Goal: Navigation & Orientation: Find specific page/section

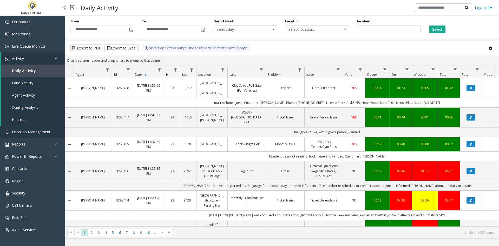
scroll to position [721, 0]
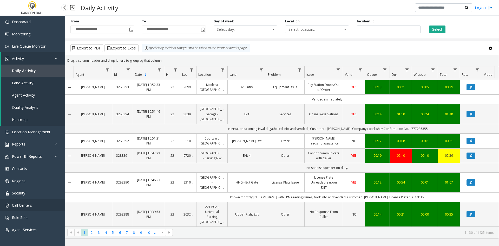
click at [20, 205] on span "Call Centers" at bounding box center [22, 204] width 20 height 5
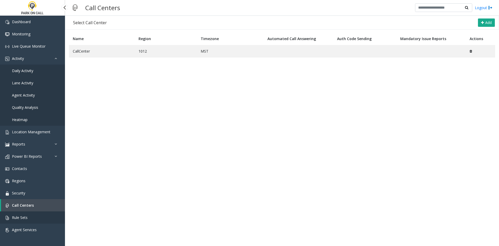
click at [42, 222] on link "Rule Sets" at bounding box center [32, 217] width 65 height 12
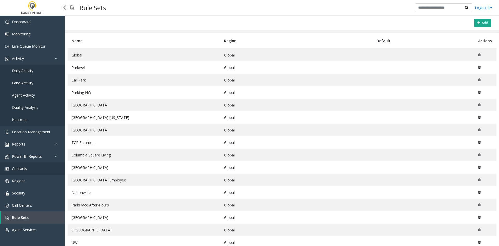
click at [31, 172] on link "Contacts" at bounding box center [32, 168] width 65 height 12
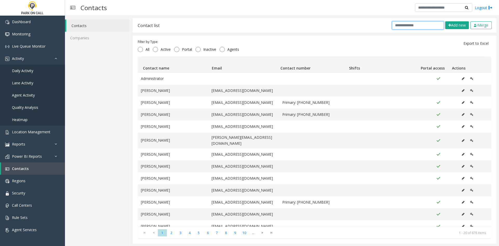
click at [418, 27] on input "text" at bounding box center [418, 25] width 52 height 8
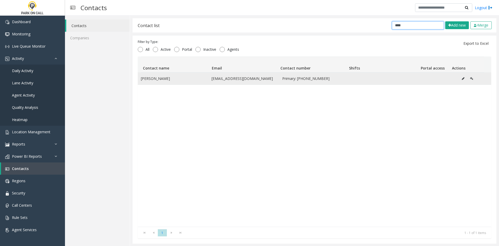
type input "****"
drag, startPoint x: 170, startPoint y: 80, endPoint x: 174, endPoint y: 81, distance: 3.7
click at [174, 81] on td "Christopher Coromac" at bounding box center [173, 78] width 71 height 12
drag, startPoint x: 174, startPoint y: 81, endPoint x: 150, endPoint y: 79, distance: 23.5
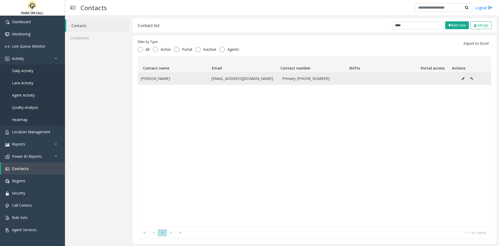
click at [150, 79] on td "Christopher Coromac" at bounding box center [173, 78] width 71 height 12
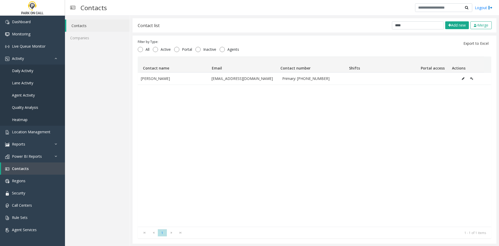
click at [209, 175] on div "Christopher Coromac ccoromac@goparkwell.com Primary: 310-817-1778" at bounding box center [314, 149] width 353 height 154
click at [399, 18] on div "Contact list **** Add new Merge Filter by Type: All Active Portal Inactive Agen…" at bounding box center [314, 131] width 369 height 230
click at [43, 135] on link "Location Management" at bounding box center [32, 131] width 65 height 12
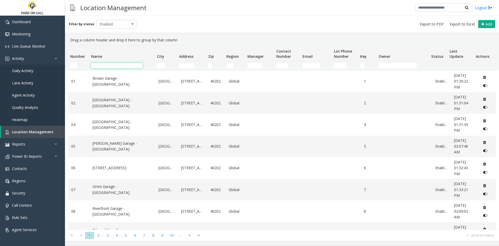
click at [126, 66] on input "Name Filter" at bounding box center [116, 65] width 51 height 5
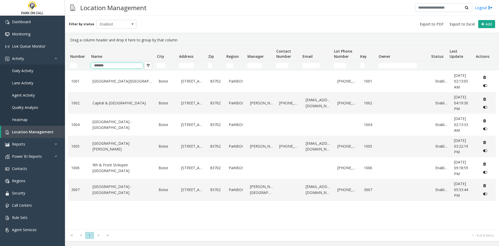
type input "*******"
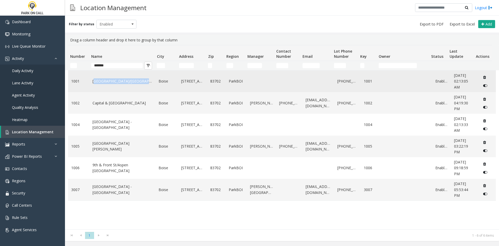
drag, startPoint x: 91, startPoint y: 79, endPoint x: 140, endPoint y: 79, distance: 48.1
click at [140, 79] on td "10th & Front Street/Hotel 43 - ParkBOI" at bounding box center [122, 81] width 66 height 22
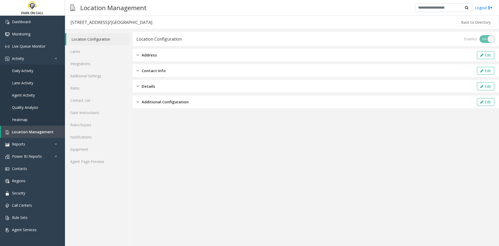
click at [86, 21] on div "1001 - 10th & Front Street/Hotel 43 - ParkBOI" at bounding box center [111, 22] width 82 height 7
drag, startPoint x: 86, startPoint y: 21, endPoint x: 134, endPoint y: 22, distance: 48.3
click at [134, 22] on div "1001 - 10th & Front Street/Hotel 43 - ParkBOI" at bounding box center [111, 22] width 82 height 7
copy div "10th & Front Street/Hotel 43"
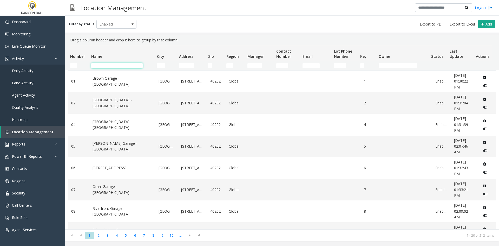
click at [102, 65] on input "Name Filter" at bounding box center [116, 65] width 51 height 5
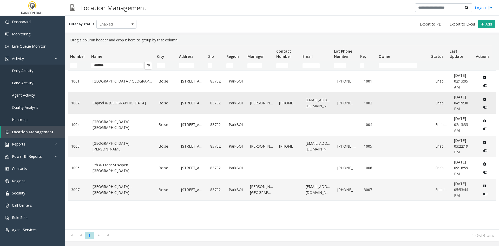
drag, startPoint x: 114, startPoint y: 99, endPoint x: 109, endPoint y: 104, distance: 6.5
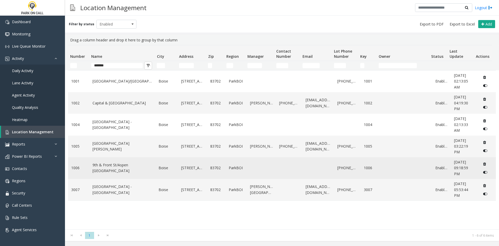
drag, startPoint x: 110, startPoint y: 161, endPoint x: 104, endPoint y: 166, distance: 8.1
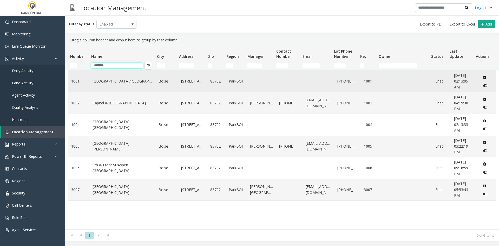
drag, startPoint x: 109, startPoint y: 66, endPoint x: 85, endPoint y: 71, distance: 24.9
click at [85, 71] on div "Number Name City Address Zip Region Manager Contact Number Email Lot Phone Numb…" at bounding box center [282, 137] width 434 height 184
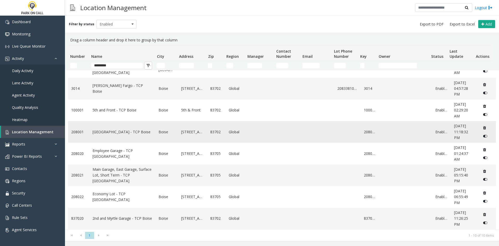
scroll to position [58, 0]
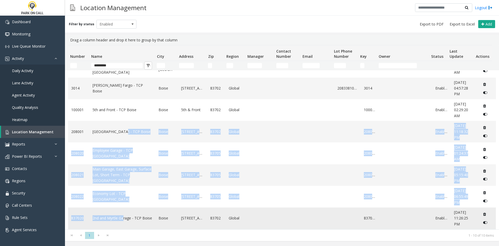
drag, startPoint x: 96, startPoint y: 155, endPoint x: 122, endPoint y: 221, distance: 70.9
click at [122, 221] on tbody "1007 9th and Bannock - TCP Boise Boise 977 W Bannock St. 83702 ID 208-333-7000 …" at bounding box center [282, 120] width 428 height 216
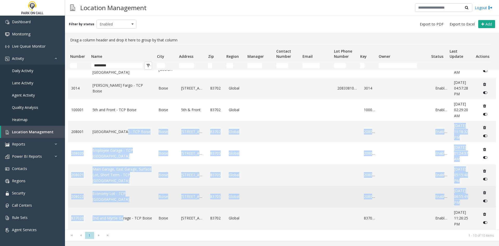
drag, startPoint x: 108, startPoint y: 193, endPoint x: 99, endPoint y: 197, distance: 9.8
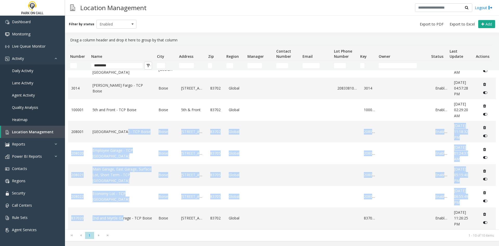
click at [252, 46] on th "Manager" at bounding box center [259, 53] width 29 height 16
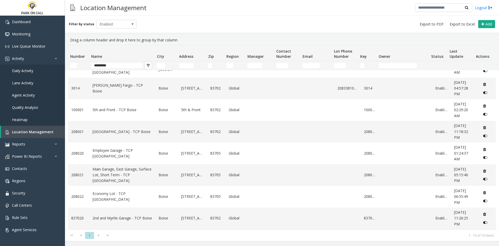
click at [240, 32] on div "Filter by status Enabled Add Drag a column header and drop it here to group by …" at bounding box center [282, 128] width 434 height 225
click at [119, 64] on input "*********" at bounding box center [116, 65] width 51 height 5
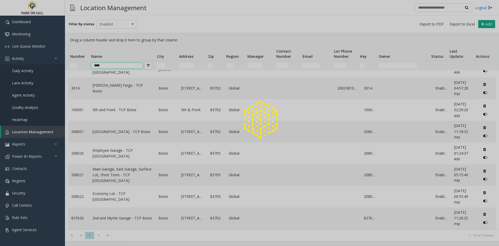
scroll to position [0, 0]
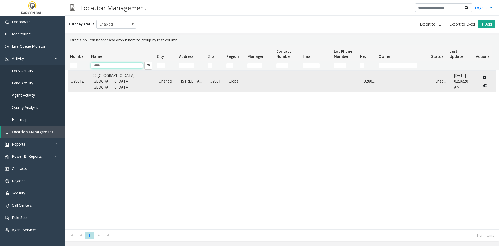
type input "****"
click at [114, 85] on link "20 North Orange - Universal Parking Tampa" at bounding box center [122, 80] width 60 height 17
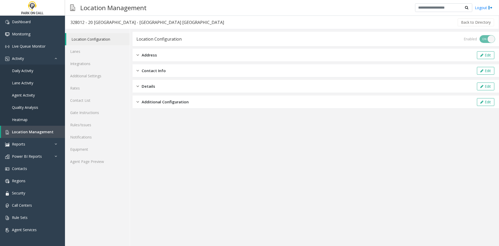
click at [88, 22] on div "328012 - 20 North Orange - Universal Parking Tampa" at bounding box center [147, 22] width 154 height 7
drag, startPoint x: 88, startPoint y: 22, endPoint x: 175, endPoint y: 19, distance: 87.9
click at [175, 19] on h3 "328012 - 20 North Orange - Universal Parking Tampa" at bounding box center [147, 22] width 164 height 12
copy div "20 North Orange - Universal Parking Tampa"
click at [43, 126] on link "Location Management" at bounding box center [33, 131] width 64 height 12
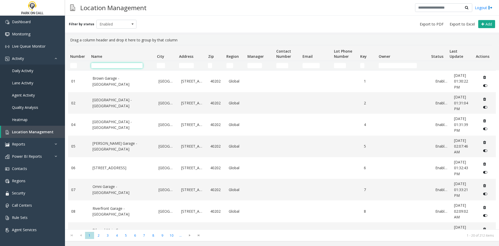
click at [102, 65] on input "Name Filter" at bounding box center [116, 65] width 51 height 5
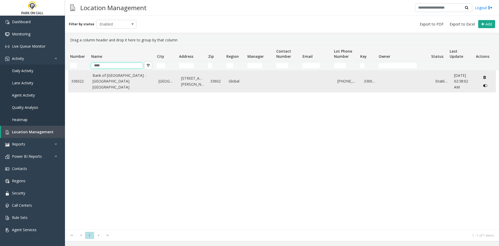
type input "****"
click at [103, 79] on link "Bank of America Plaza - Universal Parking Tampa" at bounding box center [122, 80] width 60 height 17
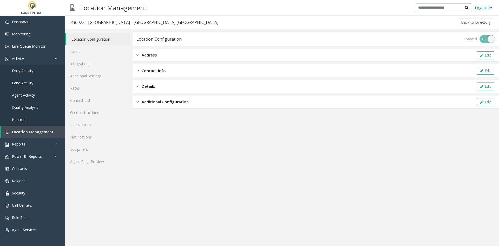
click at [90, 21] on div "336022 - Bank of America Plaza - Universal Parking Tampa" at bounding box center [144, 22] width 148 height 7
drag, startPoint x: 90, startPoint y: 21, endPoint x: 187, endPoint y: 18, distance: 96.2
click at [187, 18] on h3 "336022 - Bank of America Plaza - Universal Parking Tampa" at bounding box center [144, 22] width 158 height 12
copy div "Bank of America Plaza - Universal Parking Tampa"
click at [321, 145] on app-location-configuration "Location Configuration Enabled ON OFF Address Edit Contact Info Edit Details Ed…" at bounding box center [315, 139] width 366 height 214
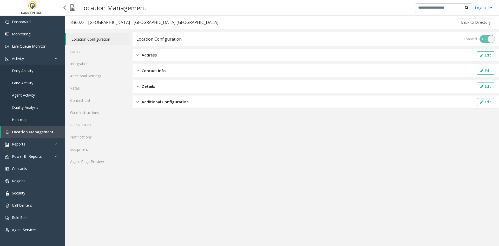
click at [41, 132] on span "Location Management" at bounding box center [33, 131] width 42 height 5
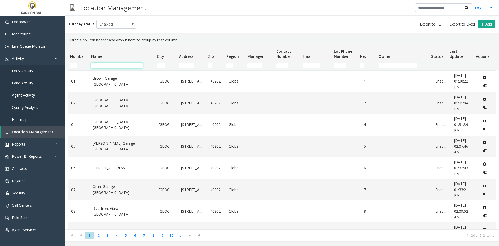
click at [128, 67] on input "Name Filter" at bounding box center [116, 65] width 51 height 5
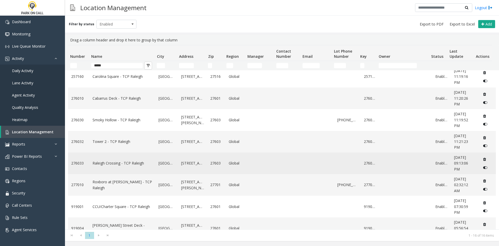
scroll to position [104, 0]
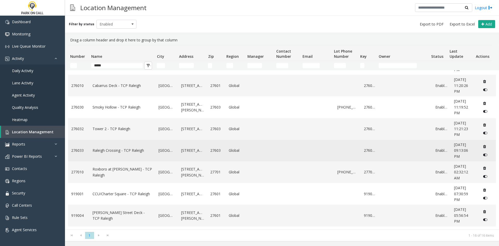
drag, startPoint x: 116, startPoint y: 153, endPoint x: 112, endPoint y: 151, distance: 4.0
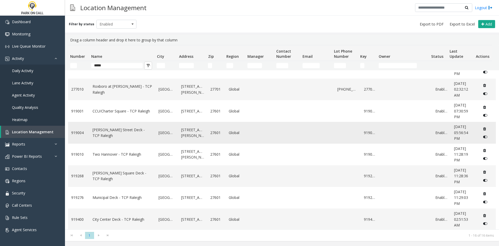
scroll to position [188, 0]
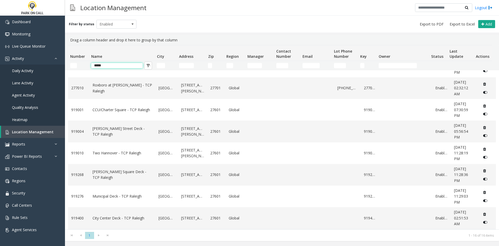
click at [112, 66] on input "*****" at bounding box center [116, 65] width 51 height 5
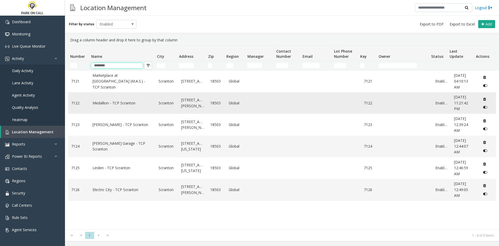
scroll to position [0, 0]
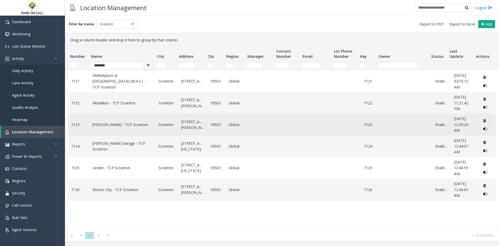
drag, startPoint x: 109, startPoint y: 119, endPoint x: 103, endPoint y: 124, distance: 7.5
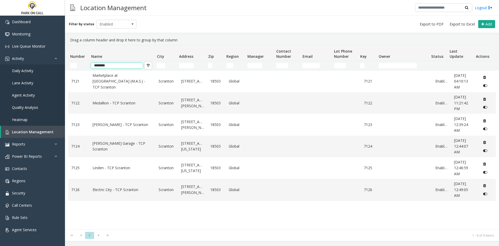
click at [107, 65] on input "********" at bounding box center [116, 65] width 51 height 5
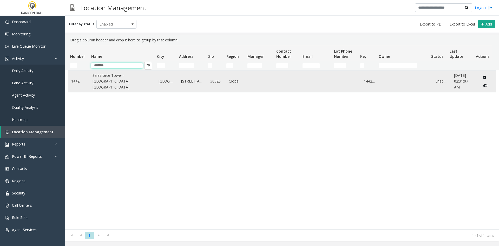
type input "*******"
click at [106, 89] on link "Salesforce Tower - Universal Parking Atlanta" at bounding box center [122, 80] width 60 height 17
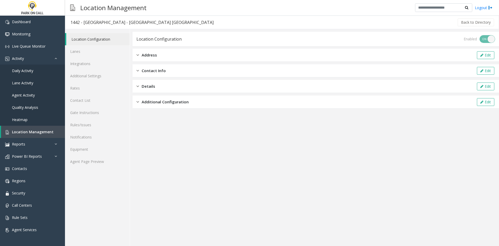
click at [91, 24] on div "1442 - Salesforce Tower - Universal Parking Atlanta" at bounding box center [141, 22] width 143 height 7
drag, startPoint x: 91, startPoint y: 24, endPoint x: 155, endPoint y: 24, distance: 63.1
click at [155, 24] on div "1442 - Salesforce Tower - Universal Parking Atlanta" at bounding box center [141, 22] width 143 height 7
copy div "Salesforce Tower - Universal Parking Atlanta"
click at [31, 131] on span "Location Management" at bounding box center [33, 131] width 42 height 5
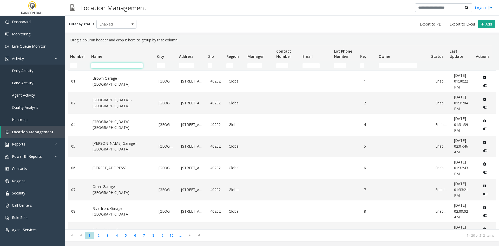
click at [105, 66] on input "Name Filter" at bounding box center [116, 65] width 51 height 5
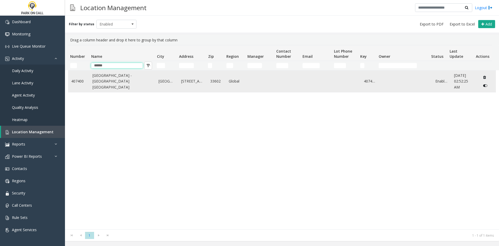
type input "******"
click at [115, 82] on link "Rivergate Tower Garage - Universal Parking Tampa" at bounding box center [122, 80] width 60 height 17
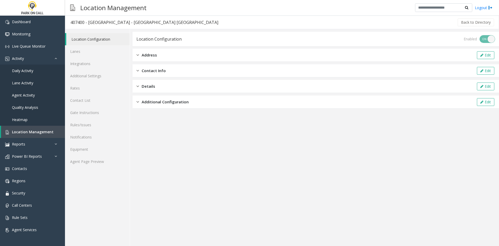
click at [99, 21] on div "407400 - Rivergate Tower Garage - Universal Parking Tampa" at bounding box center [144, 22] width 148 height 7
drag, startPoint x: 99, startPoint y: 21, endPoint x: 184, endPoint y: 20, distance: 85.0
click at [184, 20] on div "407400 - Rivergate Tower Garage - Universal Parking Tampa" at bounding box center [144, 22] width 148 height 7
copy div "Rivergate Tower Garage - Universal Parking Tampa"
click at [29, 129] on span "Location Management" at bounding box center [33, 131] width 42 height 5
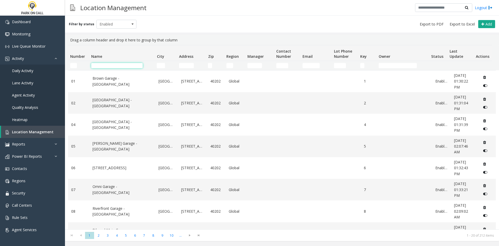
click at [100, 67] on input "Name Filter" at bounding box center [116, 65] width 51 height 5
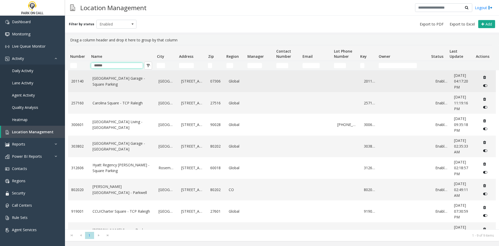
type input "******"
click at [92, 80] on link "State Square Garage - Square Parking" at bounding box center [122, 81] width 60 height 12
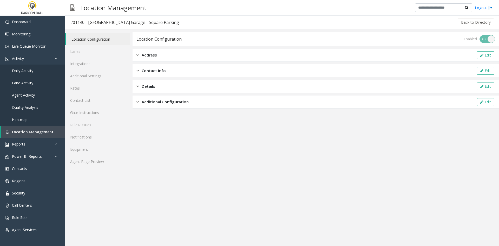
click at [95, 23] on div "201140 - State Square Garage - Square Parking" at bounding box center [124, 22] width 109 height 7
drag, startPoint x: 95, startPoint y: 23, endPoint x: 116, endPoint y: 22, distance: 21.1
click at [116, 22] on div "201140 - State Square Garage - Square Parking" at bounding box center [124, 22] width 109 height 7
copy div "State Square Garage"
click at [52, 134] on link "Location Management" at bounding box center [33, 131] width 64 height 12
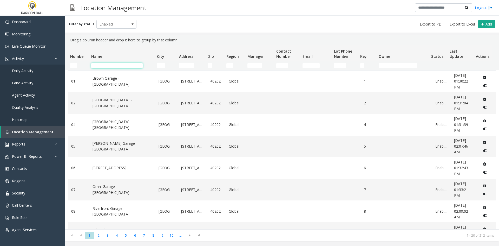
click at [113, 63] on input "Name Filter" at bounding box center [116, 65] width 51 height 5
paste input "**********"
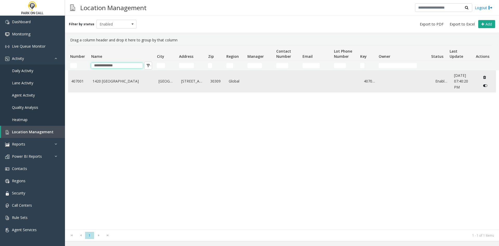
type input "**********"
click at [111, 80] on td "1420 Peachtree - Peak Parking" at bounding box center [122, 81] width 66 height 22
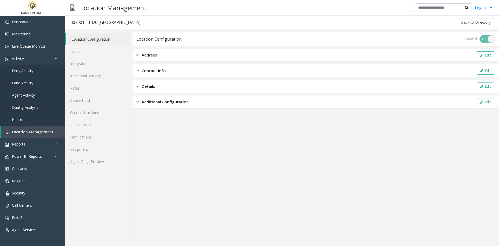
click at [94, 21] on div "407001 - 1420 Peachtree - Peak Parking" at bounding box center [105, 22] width 70 height 7
drag, startPoint x: 94, startPoint y: 21, endPoint x: 140, endPoint y: 17, distance: 46.1
click at [140, 17] on h3 "407001 - 1420 Peachtree - Peak Parking" at bounding box center [105, 22] width 80 height 12
copy div "1420 Peachtree - Peak Parking"
click at [36, 131] on span "Location Management" at bounding box center [33, 131] width 42 height 5
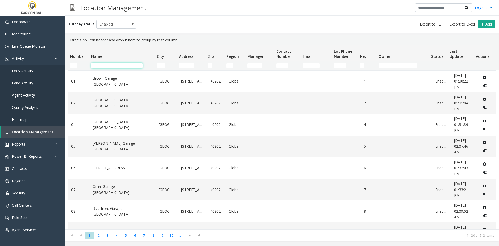
click at [117, 64] on input "Name Filter" at bounding box center [116, 65] width 51 height 5
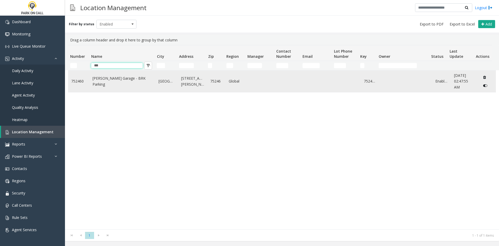
type input "***"
click at [134, 86] on td "Gaston MOB Garage - BRK Parking" at bounding box center [122, 81] width 66 height 22
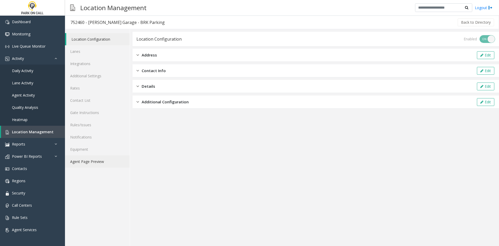
click at [91, 164] on link "Agent Page Preview" at bounding box center [97, 161] width 65 height 12
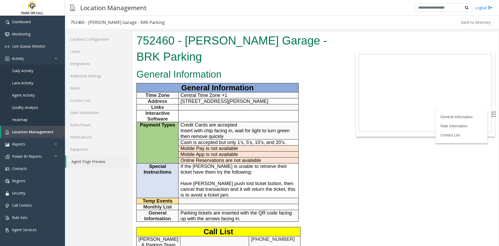
scroll to position [130, 0]
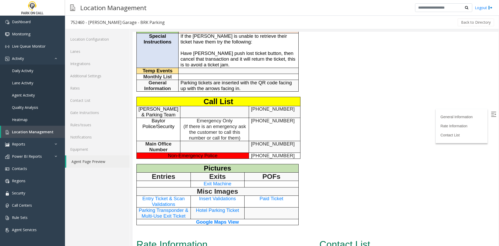
click at [145, 109] on span "Zak Kebede & Parking Team" at bounding box center [158, 111] width 40 height 11
drag, startPoint x: 145, startPoint y: 109, endPoint x: 151, endPoint y: 109, distance: 6.5
click at [151, 109] on span "Zak Kebede & Parking Team" at bounding box center [158, 111] width 40 height 11
copy span "Zak Kebede"
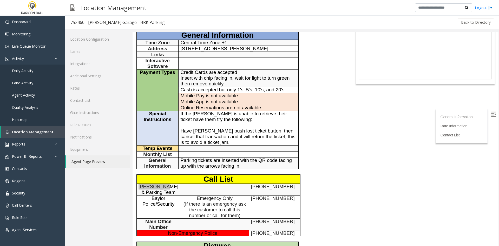
scroll to position [0, 0]
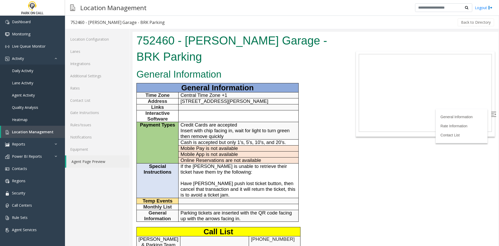
click at [203, 39] on h1 "752460 - Gaston MOB Garage - BRK Parking" at bounding box center [238, 48] width 205 height 32
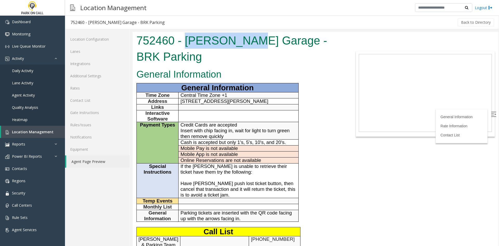
drag, startPoint x: 203, startPoint y: 39, endPoint x: 249, endPoint y: 41, distance: 46.3
click at [249, 41] on h1 "752460 - Gaston MOB Garage - BRK Parking" at bounding box center [238, 48] width 205 height 32
copy h1 "Gaston MOB"
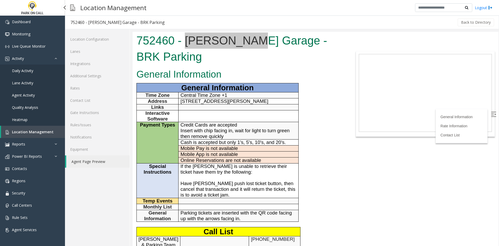
click at [38, 132] on span "Location Management" at bounding box center [33, 131] width 42 height 5
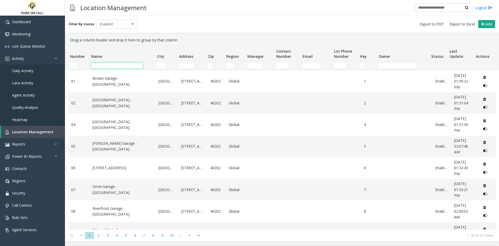
click at [127, 65] on input "Name Filter" at bounding box center [116, 65] width 51 height 5
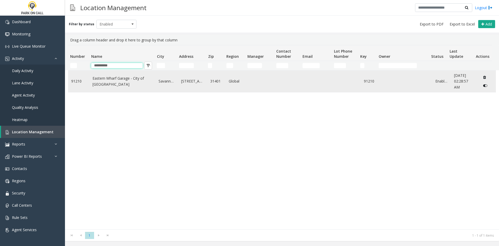
type input "**********"
click at [112, 84] on link "Eastern Wharf Garage - City of Savannah" at bounding box center [122, 81] width 60 height 12
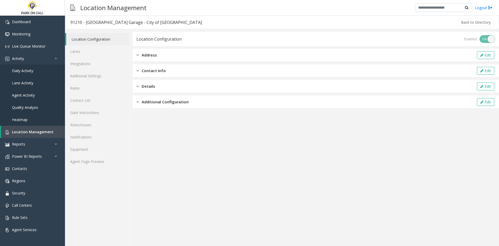
click at [94, 23] on div "91210 - Eastern Wharf Garage - City of Savannah" at bounding box center [135, 22] width 131 height 7
drag, startPoint x: 94, startPoint y: 23, endPoint x: 119, endPoint y: 21, distance: 25.0
click at [119, 21] on div "91210 - Eastern Wharf Garage - City of Savannah" at bounding box center [135, 22] width 131 height 7
copy div "Eastern Wharf Garage"
click at [96, 159] on link "Agent Page Preview" at bounding box center [97, 161] width 65 height 12
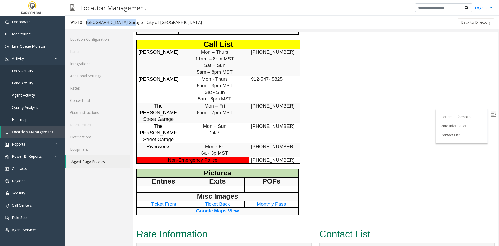
scroll to position [182, 0]
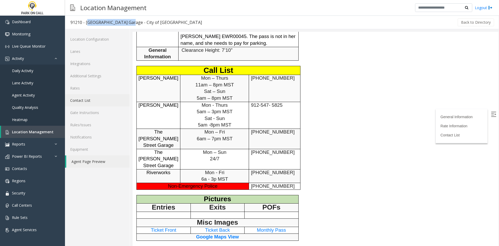
click at [92, 103] on link "Contact List" at bounding box center [97, 100] width 65 height 12
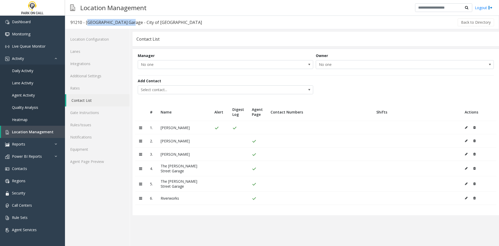
click at [181, 128] on td "Chavatica Taylor" at bounding box center [184, 127] width 54 height 13
click at [161, 127] on td "Chavatica Taylor" at bounding box center [184, 127] width 54 height 13
drag, startPoint x: 161, startPoint y: 127, endPoint x: 251, endPoint y: 124, distance: 90.4
click at [184, 127] on td "Chavatica Taylor" at bounding box center [184, 127] width 54 height 13
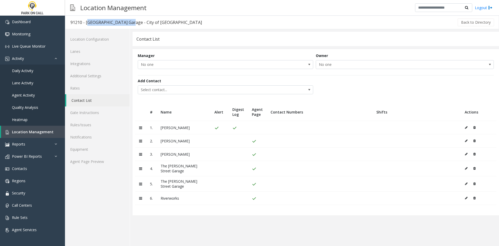
click at [467, 128] on button at bounding box center [468, 127] width 6 height 8
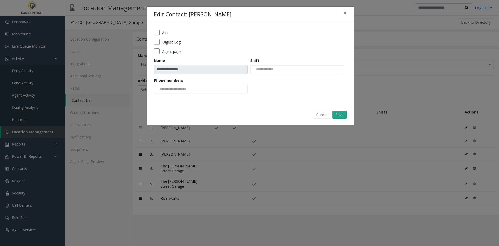
click at [192, 16] on h4 "Edit Contact: Chavatica Taylor" at bounding box center [192, 14] width 77 height 8
drag, startPoint x: 192, startPoint y: 16, endPoint x: 223, endPoint y: 16, distance: 30.9
click at [223, 16] on h4 "Edit Contact: Chavatica Taylor" at bounding box center [192, 14] width 77 height 8
click at [344, 10] on span "×" at bounding box center [344, 12] width 3 height 7
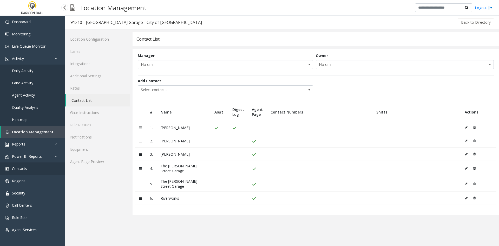
click at [35, 174] on link "Contacts" at bounding box center [32, 168] width 65 height 12
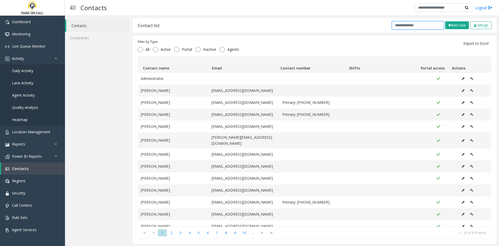
click at [421, 26] on input "text" at bounding box center [418, 25] width 52 height 8
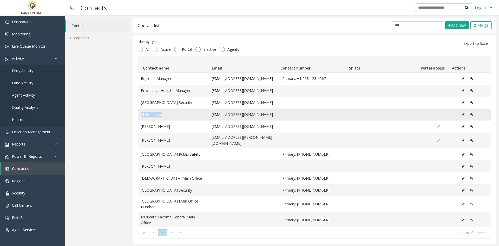
drag, startPoint x: 168, startPoint y: 115, endPoint x: 138, endPoint y: 114, distance: 29.6
click at [138, 114] on td "Al Niknabard" at bounding box center [173, 114] width 71 height 12
click at [407, 27] on input "**" at bounding box center [418, 25] width 52 height 8
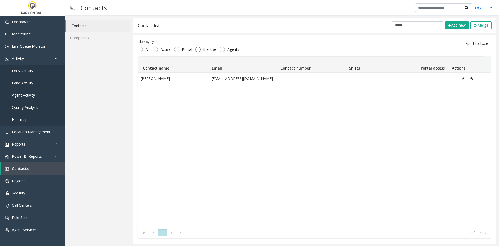
scroll to position [0, 0]
click at [289, 155] on div "DeMil Davis ddavis@upandt.com" at bounding box center [314, 149] width 353 height 154
click at [401, 25] on input "*****" at bounding box center [418, 25] width 52 height 8
drag, startPoint x: 401, startPoint y: 25, endPoint x: 382, endPoint y: 24, distance: 19.5
click at [388, 24] on div "***** Add new Merge" at bounding box center [440, 25] width 104 height 8
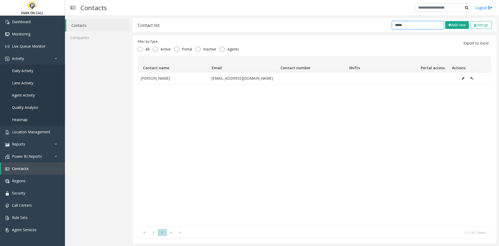
paste input "**********"
click at [331, 149] on div "DeMil Davis ddavis@upandt.com" at bounding box center [314, 149] width 353 height 154
drag, startPoint x: 458, startPoint y: 132, endPoint x: 447, endPoint y: 118, distance: 18.0
click at [455, 129] on div "DeMil Davis ddavis@upandt.com" at bounding box center [314, 149] width 353 height 154
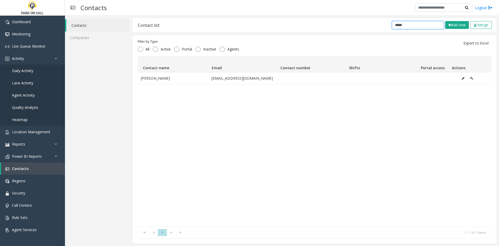
click at [401, 26] on input "*****" at bounding box center [418, 25] width 52 height 8
drag, startPoint x: 172, startPoint y: 79, endPoint x: 135, endPoint y: 81, distance: 37.5
click at [135, 81] on div "Filter by Type: All Active Portal Inactive Agents Export to Excel Contact name …" at bounding box center [314, 139] width 364 height 208
drag, startPoint x: 397, startPoint y: 26, endPoint x: 390, endPoint y: 25, distance: 6.5
click at [390, 25] on div "Contact list ***** Add new Merge" at bounding box center [314, 25] width 364 height 14
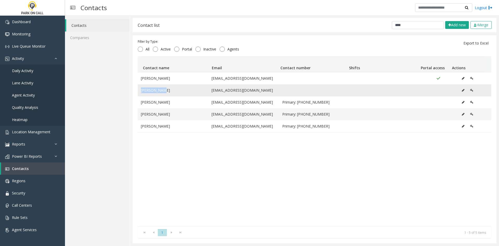
drag, startPoint x: 169, startPoint y: 89, endPoint x: 140, endPoint y: 95, distance: 29.4
click at [140, 95] on td "DeMil Davis" at bounding box center [173, 90] width 71 height 12
click at [394, 183] on div "David Stroud dstroud@parkoncall.com DeMil Davis ddavis@upandt.com David Duke dd…" at bounding box center [314, 149] width 353 height 154
click at [462, 175] on div "David Stroud dstroud@parkoncall.com DeMil Davis ddavis@upandt.com David Duke dd…" at bounding box center [314, 149] width 353 height 154
click at [401, 28] on input "****" at bounding box center [418, 25] width 52 height 8
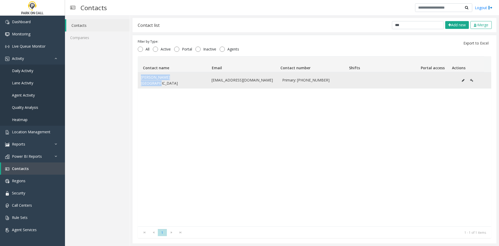
drag, startPoint x: 183, startPoint y: 79, endPoint x: 138, endPoint y: 81, distance: 44.5
click at [138, 81] on td "Lakesha Lymon-Ellerbee" at bounding box center [173, 80] width 71 height 16
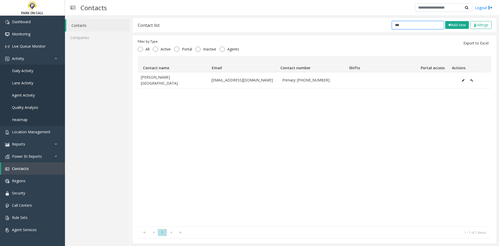
click at [409, 28] on input "***" at bounding box center [418, 25] width 52 height 8
click at [453, 129] on div "Scott Mixon smixon@universalparking.com Primary: (470)990-5466" at bounding box center [314, 149] width 353 height 154
click at [397, 23] on input "****" at bounding box center [418, 25] width 52 height 8
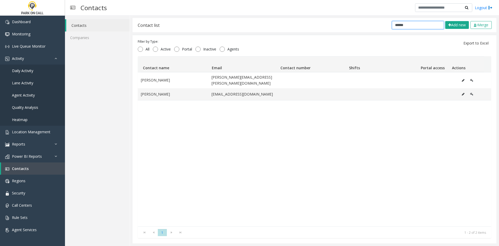
type input "******"
click at [200, 184] on div "Andrea Pierce andrea.pierce@diamondparking.com Henry Pierce hpierce@upandt.com" at bounding box center [314, 149] width 353 height 154
click at [36, 132] on span "Location Management" at bounding box center [31, 131] width 38 height 5
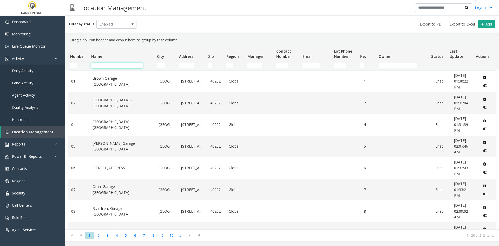
click at [112, 66] on input "Name Filter" at bounding box center [116, 65] width 51 height 5
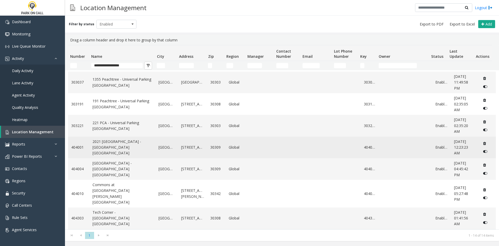
scroll to position [232, 0]
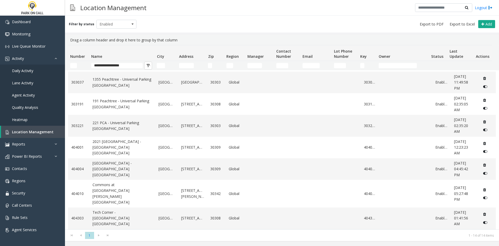
drag, startPoint x: 131, startPoint y: 62, endPoint x: 86, endPoint y: 68, distance: 45.4
click at [85, 68] on tr "**********" at bounding box center [280, 65] width 424 height 9
click at [135, 65] on input "**********" at bounding box center [116, 65] width 51 height 5
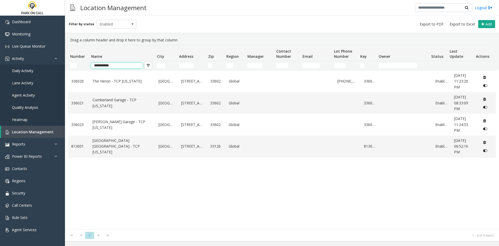
scroll to position [0, 0]
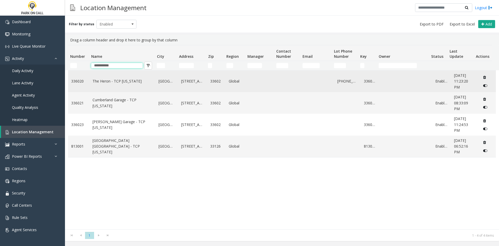
type input "**********"
drag, startPoint x: 127, startPoint y: 78, endPoint x: 123, endPoint y: 83, distance: 6.1
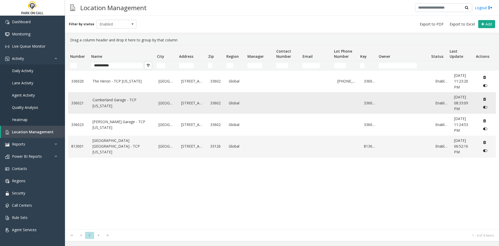
drag, startPoint x: 111, startPoint y: 107, endPoint x: 109, endPoint y: 102, distance: 4.6
click at [261, 207] on div "336020 The Heron - TCP Florida Tampa 815 Water Street 33602 Global 813-465-9471…" at bounding box center [282, 149] width 428 height 159
click at [34, 168] on link "Contacts" at bounding box center [32, 168] width 65 height 12
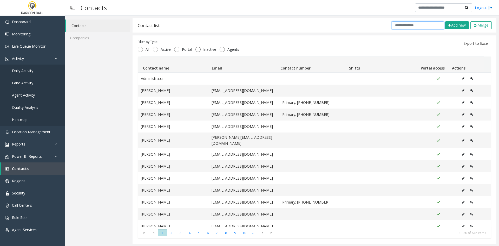
click at [412, 28] on input "text" at bounding box center [418, 25] width 52 height 8
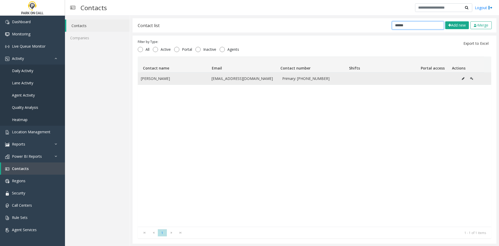
type input "******"
drag, startPoint x: 171, startPoint y: 78, endPoint x: 141, endPoint y: 78, distance: 29.4
click at [141, 78] on td "Edmund Banner" at bounding box center [173, 78] width 71 height 12
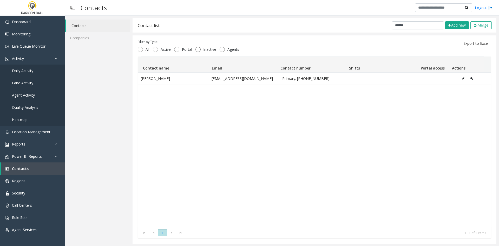
click at [384, 151] on div "Edmund Banner ebanner@goparkwell.com Primary: 619-458-3378" at bounding box center [314, 149] width 353 height 154
click at [31, 133] on span "Location Management" at bounding box center [31, 131] width 38 height 5
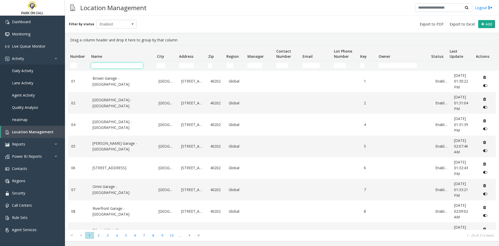
click at [112, 65] on input "Name Filter" at bounding box center [116, 65] width 51 height 5
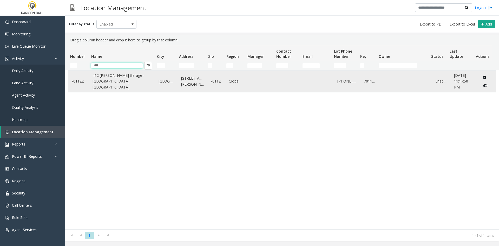
type input "***"
click at [110, 78] on link "412 O'Keefe Garage - Universal Parking New Orleans" at bounding box center [122, 80] width 60 height 17
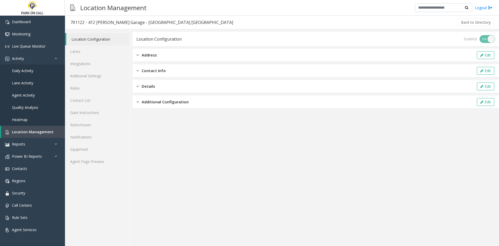
click at [90, 23] on div "701122 - 412 O'Keefe Garage - Universal Parking New Orleans" at bounding box center [151, 22] width 163 height 7
drag, startPoint x: 91, startPoint y: 23, endPoint x: 184, endPoint y: 23, distance: 93.3
click at [184, 23] on div "701122 - 412 O'Keefe Garage - Universal Parking New Orleans" at bounding box center [151, 22] width 163 height 7
click at [20, 134] on span "Location Management" at bounding box center [33, 131] width 42 height 5
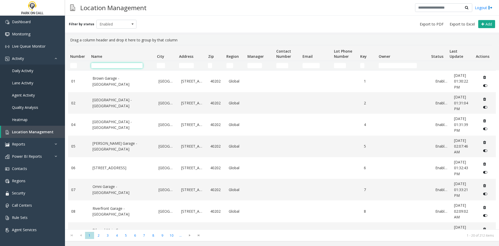
click at [102, 65] on input "Name Filter" at bounding box center [116, 65] width 51 height 5
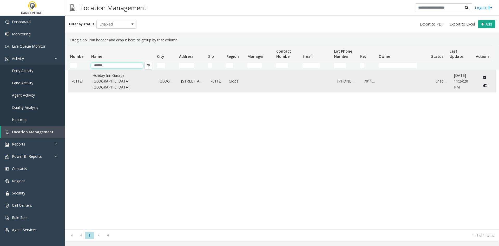
type input "******"
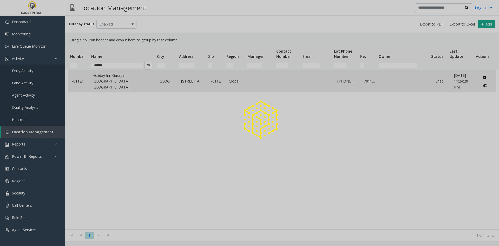
click at [105, 78] on app-root "Dashboard Monitoring Live Queue Monitor Activity Daily Activity Lane Activity A…" at bounding box center [249, 123] width 499 height 246
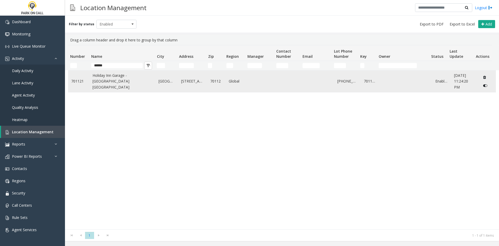
click at [110, 74] on td "Holiday Inn Garage - Universal Parking New Orleans" at bounding box center [122, 81] width 66 height 22
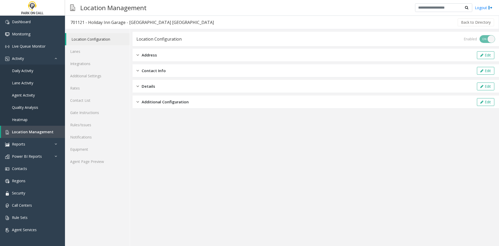
click at [94, 22] on div "701121 - Holiday Inn Garage - Universal Parking New Orleans" at bounding box center [141, 22] width 143 height 7
drag, startPoint x: 94, startPoint y: 22, endPoint x: 179, endPoint y: 21, distance: 85.2
click at [179, 21] on div "701121 - Holiday Inn Garage - Universal Parking New Orleans" at bounding box center [141, 22] width 143 height 7
click at [262, 153] on app-location-configuration "Location Configuration Enabled ON OFF Address Edit Contact Info Edit Details Ed…" at bounding box center [315, 139] width 366 height 214
click at [34, 130] on span "Location Management" at bounding box center [33, 131] width 42 height 5
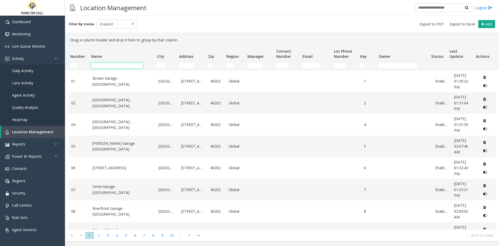
click at [115, 66] on input "Name Filter" at bounding box center [116, 65] width 51 height 5
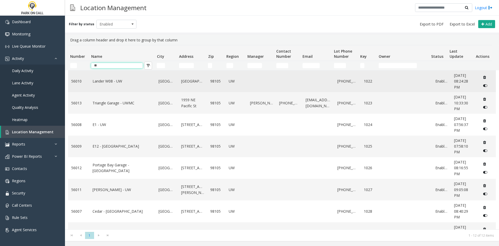
type input "**"
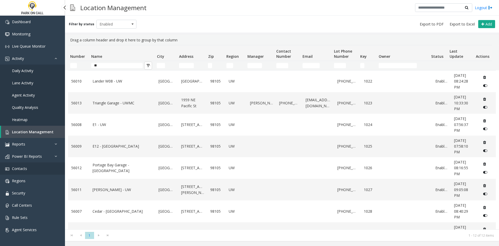
click at [34, 170] on link "Contacts" at bounding box center [32, 168] width 65 height 12
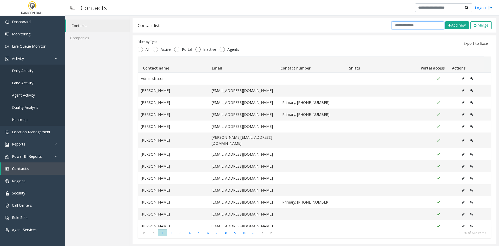
click at [400, 28] on input "text" at bounding box center [418, 25] width 52 height 8
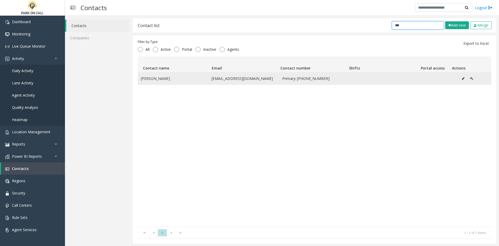
type input "***"
click at [159, 79] on td "Sheldon Vaz" at bounding box center [173, 78] width 71 height 12
drag, startPoint x: 159, startPoint y: 79, endPoint x: 146, endPoint y: 79, distance: 12.7
click at [146, 79] on td "Sheldon Vaz" at bounding box center [173, 78] width 71 height 12
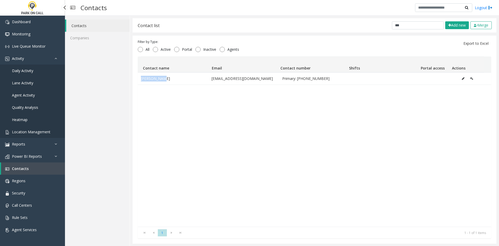
click at [22, 130] on span "Location Management" at bounding box center [31, 131] width 38 height 5
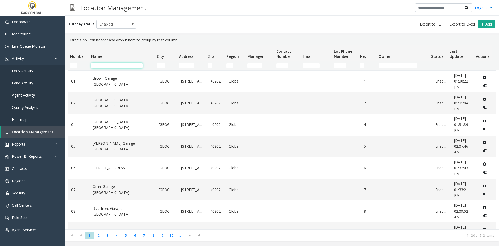
click at [129, 65] on input "Name Filter" at bounding box center [116, 65] width 51 height 5
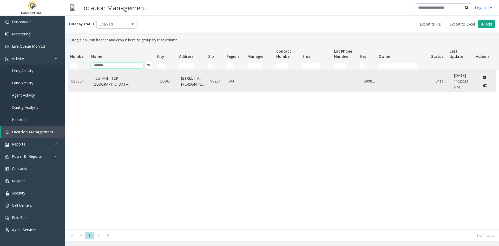
type input "*******"
click at [116, 83] on link "Flour Mill - TCP Spokane" at bounding box center [122, 81] width 60 height 12
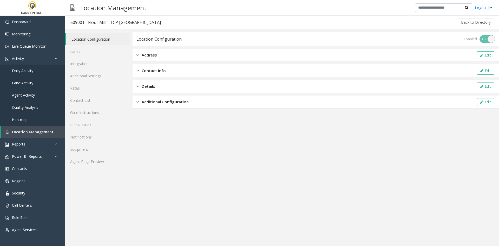
click at [112, 22] on div "509001 - Flour Mill - TCP Spokane" at bounding box center [115, 22] width 90 height 7
drag, startPoint x: 112, startPoint y: 22, endPoint x: 122, endPoint y: 25, distance: 10.9
click at [122, 25] on div "509001 - Flour Mill - TCP Spokane" at bounding box center [115, 22] width 90 height 7
click at [95, 24] on div "509001 - Flour Mill - TCP Spokane" at bounding box center [115, 22] width 90 height 7
drag, startPoint x: 95, startPoint y: 24, endPoint x: 99, endPoint y: 25, distance: 4.2
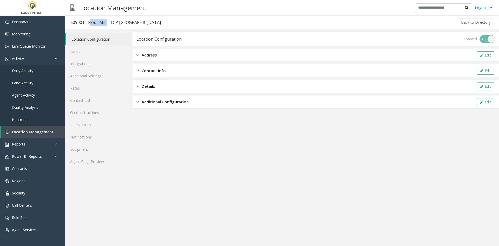
click at [99, 25] on div "509001 - Flour Mill - TCP Spokane" at bounding box center [115, 22] width 90 height 7
click at [389, 192] on app-location-configuration "Location Configuration Enabled ON OFF Address Edit Contact Info Edit Details Ed…" at bounding box center [315, 139] width 366 height 214
click at [26, 129] on span "Location Management" at bounding box center [33, 131] width 42 height 5
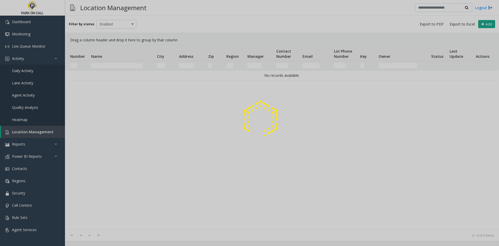
click at [123, 64] on div at bounding box center [249, 123] width 499 height 246
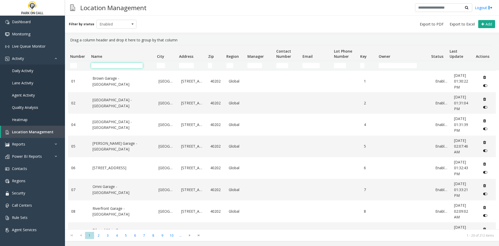
click at [123, 64] on input "Name Filter" at bounding box center [116, 65] width 51 height 5
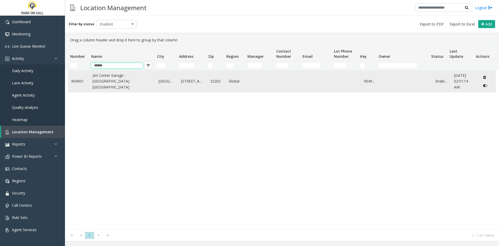
type input "******"
click at [118, 81] on link "JAX Center Garage - Universal Parking Jacksonville" at bounding box center [122, 80] width 60 height 17
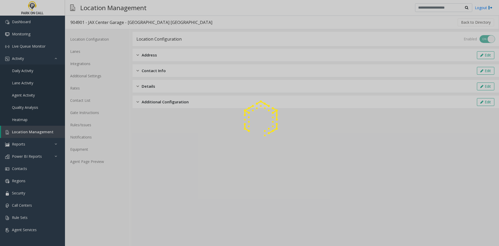
click at [123, 22] on div at bounding box center [249, 123] width 499 height 246
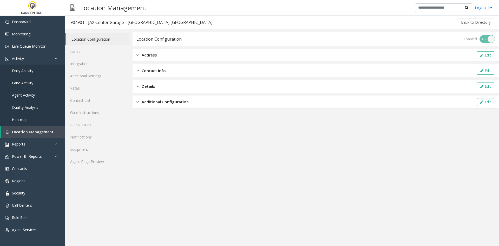
click at [179, 22] on div "904901 - JAX Center Garage - Universal Parking Jacksonville" at bounding box center [141, 22] width 142 height 7
drag, startPoint x: 179, startPoint y: 22, endPoint x: 123, endPoint y: 24, distance: 55.9
click at [123, 24] on div "904901 - JAX Center Garage - Universal Parking Jacksonville" at bounding box center [141, 22] width 142 height 7
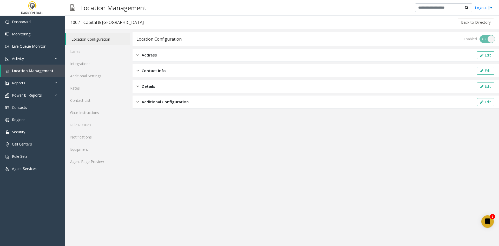
click at [89, 21] on div "1002 - Capital & Myrtle St - ParkBOI" at bounding box center [106, 22] width 73 height 7
drag, startPoint x: 89, startPoint y: 21, endPoint x: 116, endPoint y: 21, distance: 27.5
click at [116, 21] on div "1002 - Capital & Myrtle St - ParkBOI" at bounding box center [106, 22] width 73 height 7
copy div "Capital & Myrtle St"
click at [88, 19] on div "[STREET_ADDRESS][GEOGRAPHIC_DATA] - [GEOGRAPHIC_DATA]" at bounding box center [133, 22] width 126 height 7
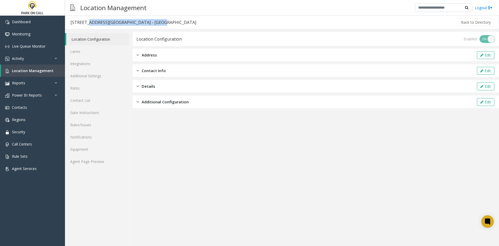
drag, startPoint x: 88, startPoint y: 19, endPoint x: 136, endPoint y: 24, distance: 47.5
click at [136, 24] on div "[STREET_ADDRESS][GEOGRAPHIC_DATA] - [GEOGRAPHIC_DATA]" at bounding box center [133, 22] width 126 height 7
copy div "Capitol & Main St/Capitol Terrace"
click at [85, 23] on div "1005 - 9th & Main St/Eastman - ParkBOI" at bounding box center [114, 22] width 88 height 7
drag, startPoint x: 85, startPoint y: 23, endPoint x: 123, endPoint y: 25, distance: 38.0
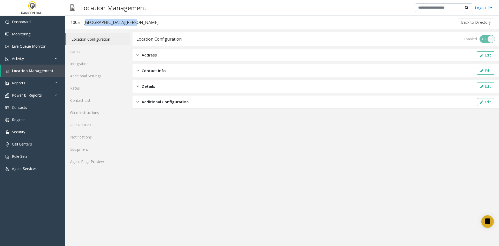
click at [123, 25] on div "1005 - 9th & Main St/Eastman - ParkBOI" at bounding box center [114, 22] width 88 height 7
copy div "9th & Main St/Eastman"
click at [88, 23] on div "1006 - 9th & Front St/Aspen Lofts - ParkBOI" at bounding box center [118, 22] width 97 height 7
drag, startPoint x: 88, startPoint y: 23, endPoint x: 125, endPoint y: 26, distance: 37.5
click at [125, 26] on h3 "1006 - 9th & Front St/Aspen Lofts - ParkBOI" at bounding box center [118, 22] width 107 height 12
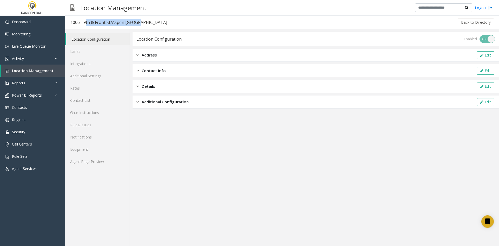
copy div "9th & Front St/Aspen Lofts"
click at [85, 22] on div "3007 - [GEOGRAPHIC_DATA] - [GEOGRAPHIC_DATA]" at bounding box center [120, 22] width 100 height 7
drag, startPoint x: 85, startPoint y: 22, endPoint x: 101, endPoint y: 21, distance: 15.9
click at [101, 21] on div "3007 - [GEOGRAPHIC_DATA] - [GEOGRAPHIC_DATA]" at bounding box center [120, 22] width 100 height 7
copy div "Pioneer Crossing"
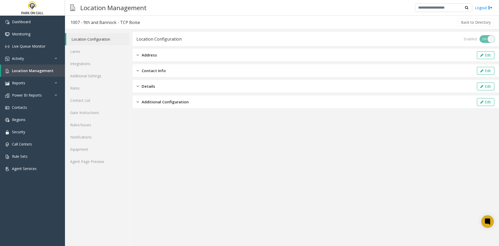
click at [85, 23] on div "1007 - 9th and Bannock - TCP Boise" at bounding box center [105, 22] width 70 height 7
drag, startPoint x: 85, startPoint y: 23, endPoint x: 102, endPoint y: 25, distance: 17.3
click at [102, 25] on div "1007 - 9th and Bannock - TCP Boise" at bounding box center [105, 22] width 70 height 7
copy div "9th and Bannock"
click at [88, 22] on div "1097 - Simplot - TCP Boise" at bounding box center [95, 22] width 51 height 7
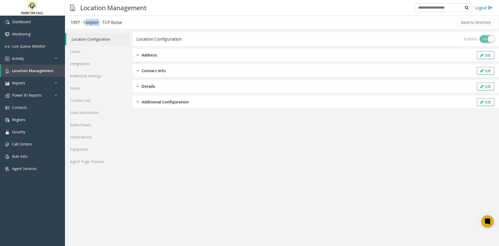
click at [87, 22] on div "1097 - Simplot - TCP Boise" at bounding box center [95, 22] width 51 height 7
copy div "Simplot"
click at [85, 22] on div "1099 - [GEOGRAPHIC_DATA] ([US_STATE][GEOGRAPHIC_DATA]) - TCP [GEOGRAPHIC_DATA]" at bounding box center [159, 22] width 178 height 7
drag, startPoint x: 85, startPoint y: 22, endPoint x: 156, endPoint y: 25, distance: 70.5
click at [156, 25] on div "1099 - [GEOGRAPHIC_DATA] ([US_STATE][GEOGRAPHIC_DATA]) - TCP [GEOGRAPHIC_DATA]" at bounding box center [159, 22] width 178 height 7
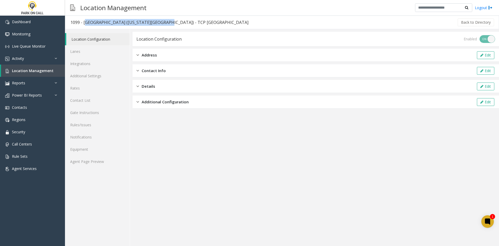
copy div "[GEOGRAPHIC_DATA] ([US_STATE][GEOGRAPHIC_DATA])"
drag, startPoint x: 84, startPoint y: 22, endPoint x: 162, endPoint y: 23, distance: 77.9
click at [95, 23] on div "3014 - [PERSON_NAME] Fargo - TCP Boise" at bounding box center [111, 22] width 82 height 7
click at [90, 22] on div "100001 - 5th and Front - TCP Boise" at bounding box center [104, 22] width 68 height 7
drag, startPoint x: 90, startPoint y: 22, endPoint x: 104, endPoint y: 25, distance: 14.6
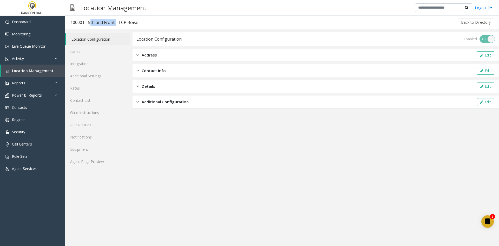
click at [105, 24] on div "100001 - 5th and Front - TCP Boise" at bounding box center [104, 22] width 68 height 7
copy div "5th and Front"
click at [89, 24] on div "208001 - [GEOGRAPHIC_DATA] - TCP Boise" at bounding box center [111, 22] width 83 height 7
drag, startPoint x: 89, startPoint y: 24, endPoint x: 102, endPoint y: 24, distance: 12.5
click at [102, 24] on div "208001 - [GEOGRAPHIC_DATA] - TCP Boise" at bounding box center [111, 22] width 83 height 7
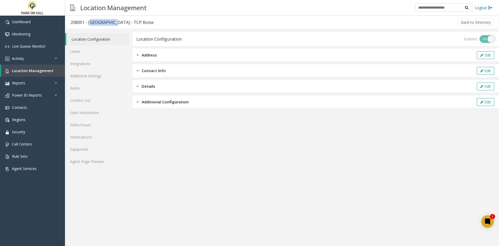
copy div "[GEOGRAPHIC_DATA]"
click at [90, 23] on div "837020 - 2nd and Myrtle Garage - TCP Boise" at bounding box center [113, 22] width 86 height 7
drag, startPoint x: 90, startPoint y: 23, endPoint x: 122, endPoint y: 24, distance: 32.8
click at [122, 24] on div "837020 - 2nd and Myrtle Garage - TCP Boise" at bounding box center [113, 22] width 86 height 7
copy div "2nd and Myrtle Garage"
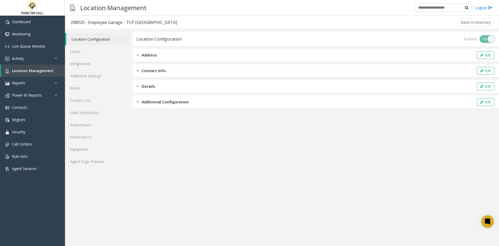
click at [93, 19] on div "208020 - Employee Garage - TCP Boise Airport" at bounding box center [123, 22] width 107 height 7
drag, startPoint x: 93, startPoint y: 19, endPoint x: 109, endPoint y: 25, distance: 17.6
click at [109, 25] on div "208020 - Employee Garage - TCP Boise Airport" at bounding box center [123, 22] width 107 height 7
copy div "Employee Garage"
click at [92, 22] on div "208021 - Main Garage, East Garage, Surface Lot, Short Term - TCP [GEOGRAPHIC_DA…" at bounding box center [156, 22] width 172 height 7
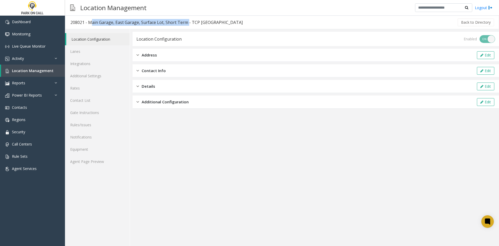
drag, startPoint x: 92, startPoint y: 22, endPoint x: 240, endPoint y: 35, distance: 148.1
click at [176, 25] on div "208021 - Main Garage, East Garage, Surface Lot, Short Term - TCP [GEOGRAPHIC_DA…" at bounding box center [156, 22] width 172 height 7
copy div "Main Garage, East Garage, Surface Lot, Short Term"
click at [96, 22] on div "208022 - Economy Lot - TCP Boise Airport" at bounding box center [118, 22] width 97 height 7
drag, startPoint x: 99, startPoint y: 22, endPoint x: 117, endPoint y: 25, distance: 18.1
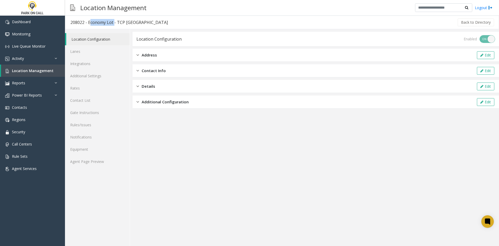
click at [109, 23] on div "208022 - Economy Lot - TCP Boise Airport" at bounding box center [118, 22] width 97 height 7
copy div "Economy Lot"
click at [374, 178] on app-location-configuration "Location Configuration Enabled ON OFF Address Edit Contact Info Edit Details Ed…" at bounding box center [315, 139] width 366 height 214
click at [91, 22] on div "36001 - Performing Arts Garage - TCP Raleigh" at bounding box center [115, 22] width 90 height 7
drag, startPoint x: 91, startPoint y: 22, endPoint x: 122, endPoint y: 22, distance: 30.1
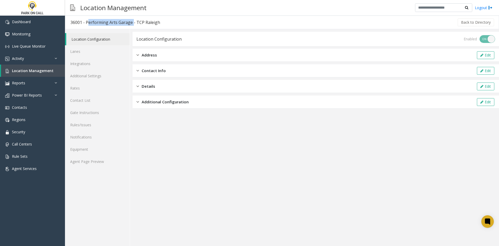
click at [122, 22] on div "36001 - Performing Arts Garage - TCP Raleigh" at bounding box center [115, 22] width 90 height 7
copy div "Performing Arts Garage"
click at [89, 25] on div "36002 - The Dillon - TCP Raleigh" at bounding box center [112, 22] width 85 height 7
drag, startPoint x: 89, startPoint y: 25, endPoint x: 97, endPoint y: 25, distance: 8.1
click at [97, 25] on div "36002 - The Dillon - TCP Raleigh" at bounding box center [112, 22] width 85 height 7
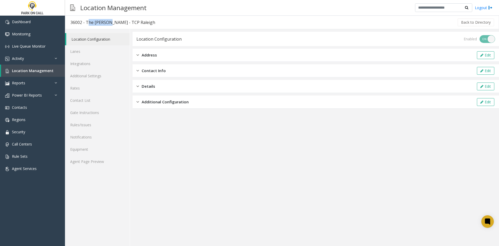
copy div "The Dillon"
click at [90, 23] on div "36003 - 510 Glenwood - TCP [GEOGRAPHIC_DATA]" at bounding box center [118, 22] width 97 height 7
drag, startPoint x: 90, startPoint y: 23, endPoint x: 105, endPoint y: 27, distance: 15.6
click at [105, 27] on h3 "36003 - 510 Glenwood - TCP [GEOGRAPHIC_DATA]" at bounding box center [119, 22] width 108 height 12
copy div "510 Glenwood"
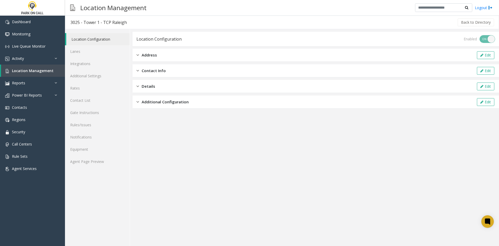
click at [86, 23] on div "3025 - Tower 1 - TCP Raleigh" at bounding box center [98, 22] width 56 height 7
drag, startPoint x: 86, startPoint y: 23, endPoint x: 97, endPoint y: 23, distance: 11.2
click at [97, 23] on div "3025 - Tower 1 - TCP Raleigh" at bounding box center [98, 22] width 56 height 7
copy div "Tower 1"
click at [91, 25] on div "257160 - Carolina Square - TCP Raleigh" at bounding box center [108, 22] width 76 height 7
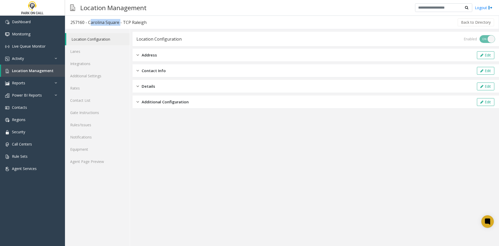
drag, startPoint x: 91, startPoint y: 25, endPoint x: 105, endPoint y: 25, distance: 14.3
click at [105, 25] on div "257160 - Carolina Square - TCP Raleigh" at bounding box center [108, 22] width 76 height 7
copy div "Carolina Square"
click at [93, 23] on div "276010 - Cabarrus Deck - TCP Raleigh" at bounding box center [107, 22] width 74 height 7
drag, startPoint x: 93, startPoint y: 23, endPoint x: 111, endPoint y: 24, distance: 18.2
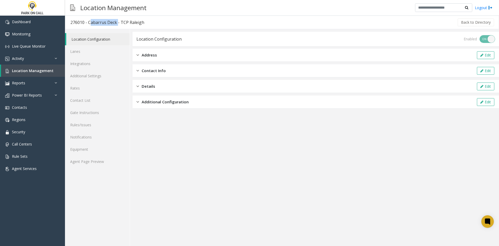
click at [111, 24] on div "276010 - Cabarrus Deck - TCP Raleigh" at bounding box center [107, 22] width 74 height 7
copy div "Cabarrus Deck"
click at [94, 23] on div "276030 - Smoky Hollow - TCP Raleigh" at bounding box center [106, 22] width 72 height 7
drag, startPoint x: 94, startPoint y: 23, endPoint x: 163, endPoint y: 35, distance: 69.9
click at [113, 24] on div "276030 - Smoky Hollow - TCP Raleigh" at bounding box center [106, 22] width 72 height 7
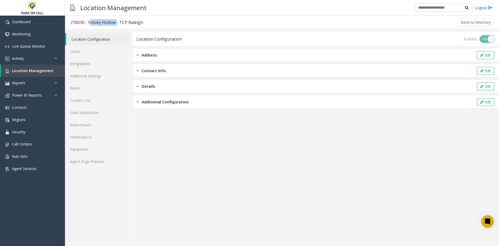
copy div "Smoky Hollow"
click at [90, 22] on div "276032 - Tower 2 - TCP Raleigh" at bounding box center [100, 22] width 61 height 7
drag, startPoint x: 90, startPoint y: 22, endPoint x: 108, endPoint y: 23, distance: 18.4
click at [103, 22] on div "276032 - Tower 2 - TCP Raleigh" at bounding box center [100, 22] width 61 height 7
copy div "Tower 2"
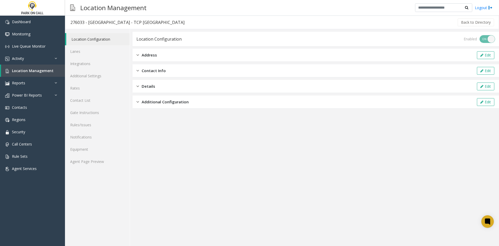
click at [98, 23] on div "276033 - [GEOGRAPHIC_DATA] - TCP [GEOGRAPHIC_DATA]" at bounding box center [127, 22] width 114 height 7
drag, startPoint x: 98, startPoint y: 23, endPoint x: 104, endPoint y: 24, distance: 5.7
click at [104, 24] on div "276033 - [GEOGRAPHIC_DATA] - TCP [GEOGRAPHIC_DATA]" at bounding box center [127, 22] width 114 height 7
copy div "[GEOGRAPHIC_DATA]"
click at [102, 22] on div "277010 - Roxboro at [PERSON_NAME] - TCP Raleigh" at bounding box center [120, 22] width 101 height 7
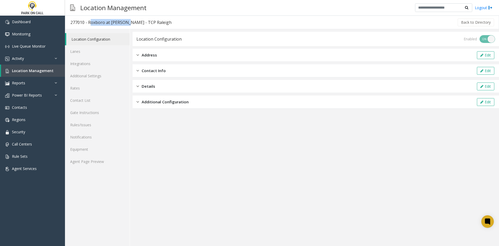
drag, startPoint x: 102, startPoint y: 22, endPoint x: 114, endPoint y: 25, distance: 13.0
click at [114, 25] on div "277010 - Roxboro at [PERSON_NAME] - TCP Raleigh" at bounding box center [120, 22] width 101 height 7
copy div "Roxboro at [GEOGRAPHIC_DATA]"
click at [84, 22] on div "919001 - CCU/Charter Square - TCP Raleigh" at bounding box center [112, 22] width 85 height 7
drag, startPoint x: 84, startPoint y: 22, endPoint x: 119, endPoint y: 20, distance: 34.9
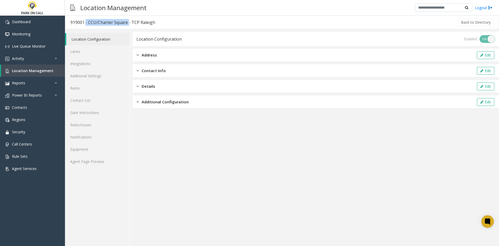
click at [119, 20] on div "919001 - CCU/Charter Square - TCP Raleigh" at bounding box center [112, 22] width 85 height 7
click at [119, 22] on div "919001 - CCU/Charter Square - TCP Raleigh" at bounding box center [112, 22] width 85 height 7
drag, startPoint x: 119, startPoint y: 22, endPoint x: 96, endPoint y: 22, distance: 22.9
click at [94, 21] on div "919001 - CCU/Charter Square - TCP Raleigh" at bounding box center [112, 22] width 85 height 7
click at [94, 23] on div "919004 - Blount Street Deck - TCP Raleigh" at bounding box center [121, 22] width 102 height 7
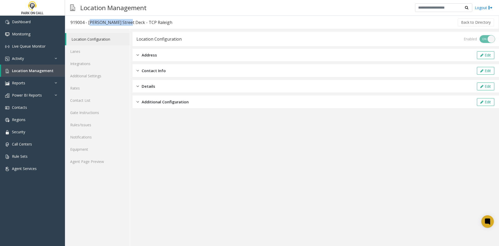
drag, startPoint x: 94, startPoint y: 23, endPoint x: 119, endPoint y: 23, distance: 25.2
click at [119, 23] on div "919004 - Blount Street Deck - TCP Raleigh" at bounding box center [121, 22] width 102 height 7
copy div "Blount Street Deck"
click at [92, 22] on div "919010 - Two Hannover - TCP Raleigh" at bounding box center [107, 22] width 74 height 7
drag, startPoint x: 92, startPoint y: 22, endPoint x: 103, endPoint y: 25, distance: 11.2
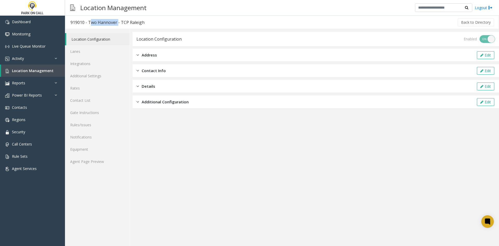
click at [103, 25] on div "919010 - Two Hannover - TCP Raleigh" at bounding box center [107, 22] width 74 height 7
copy div "Two Hannover"
click at [95, 20] on div "919268 - Moore Square Deck - TCP Raleigh" at bounding box center [122, 22] width 104 height 7
drag, startPoint x: 95, startPoint y: 21, endPoint x: 120, endPoint y: 24, distance: 24.9
click at [120, 24] on div "919268 - Moore Square Deck - TCP Raleigh" at bounding box center [122, 22] width 104 height 7
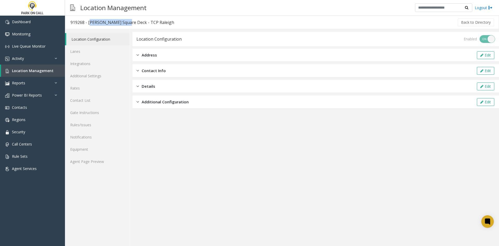
copy div "Moore Square Deck"
click at [91, 20] on div "919276 - Municipal Deck - TCP Raleigh" at bounding box center [107, 22] width 75 height 7
drag, startPoint x: 91, startPoint y: 20, endPoint x: 109, endPoint y: 22, distance: 18.3
click at [109, 22] on div "919276 - Municipal Deck - TCP Raleigh" at bounding box center [107, 22] width 75 height 7
copy div "Municipal Deck"
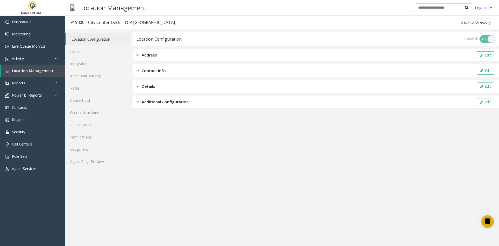
click at [91, 23] on div "919400 - City Center Deck - TCP [GEOGRAPHIC_DATA]" at bounding box center [122, 22] width 104 height 7
drag, startPoint x: 91, startPoint y: 23, endPoint x: 111, endPoint y: 22, distance: 20.3
click at [111, 22] on div "919400 - City Center Deck - TCP [GEOGRAPHIC_DATA]" at bounding box center [122, 22] width 104 height 7
copy div "City Center Deck"
click at [91, 23] on div "7121 - Marketplace at [GEOGRAPHIC_DATA] (M.A.S.) - TCP Scranton" at bounding box center [135, 22] width 130 height 7
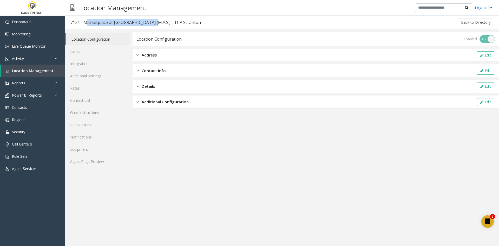
drag, startPoint x: 0, startPoint y: 0, endPoint x: 150, endPoint y: 22, distance: 151.5
click at [150, 22] on div "7121 - Marketplace at [GEOGRAPHIC_DATA] (M.A.S.) - TCP Scranton" at bounding box center [135, 22] width 130 height 7
copy div "Marketplace at [GEOGRAPHIC_DATA] (M.A.S.)"
click at [90, 22] on div "7122 - Medallion - TCP Scranton" at bounding box center [101, 22] width 63 height 7
click at [89, 22] on div "7122 - Medallion - TCP Scranton" at bounding box center [101, 22] width 63 height 7
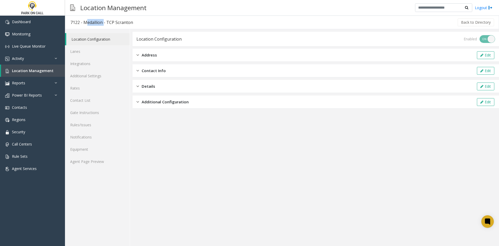
copy div "Medallion"
click at [89, 23] on div "7123 - [PERSON_NAME] - TCP Scranton" at bounding box center [108, 22] width 77 height 7
drag, startPoint x: 89, startPoint y: 23, endPoint x: 85, endPoint y: 23, distance: 3.6
click at [85, 23] on div "7123 - [PERSON_NAME] - TCP Scranton" at bounding box center [108, 22] width 77 height 7
copy div "[PERSON_NAME]"
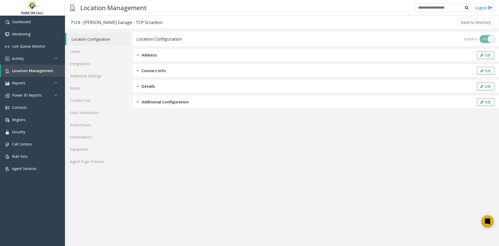
click at [88, 23] on div "7124 - [PERSON_NAME] Garage - TCP Scranton" at bounding box center [116, 22] width 92 height 7
drag, startPoint x: 88, startPoint y: 23, endPoint x: 101, endPoint y: 22, distance: 13.1
click at [101, 22] on div "7124 - [PERSON_NAME] Garage - TCP Scranton" at bounding box center [116, 22] width 92 height 7
copy div "[PERSON_NAME] Garage"
click at [92, 22] on div "7125 - Linden - TCP Scranton" at bounding box center [98, 22] width 57 height 7
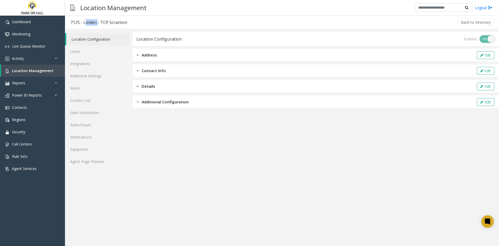
drag, startPoint x: 0, startPoint y: 0, endPoint x: 89, endPoint y: 21, distance: 91.1
click at [89, 21] on div "7125 - Linden - TCP Scranton" at bounding box center [98, 22] width 57 height 7
copy div "Linden"
click at [89, 25] on div "7126 - Electric City - TCP Scranton" at bounding box center [102, 22] width 65 height 7
drag, startPoint x: 89, startPoint y: 25, endPoint x: 103, endPoint y: 25, distance: 13.8
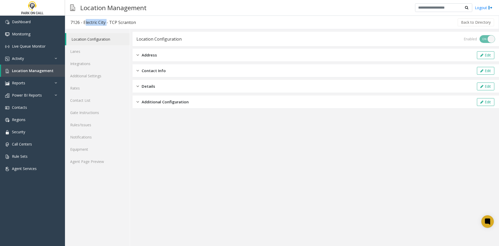
click at [103, 25] on div "7126 - Electric City - TCP Scranton" at bounding box center [102, 22] width 65 height 7
copy div "Electric City"
click at [92, 21] on div "1442 - [GEOGRAPHIC_DATA] - [GEOGRAPHIC_DATA] [GEOGRAPHIC_DATA]" at bounding box center [141, 22] width 143 height 7
drag, startPoint x: 0, startPoint y: 0, endPoint x: 160, endPoint y: 20, distance: 161.0
click at [160, 20] on div "1442 - Salesforce Tower - Universal Parking Atlanta" at bounding box center [141, 22] width 143 height 7
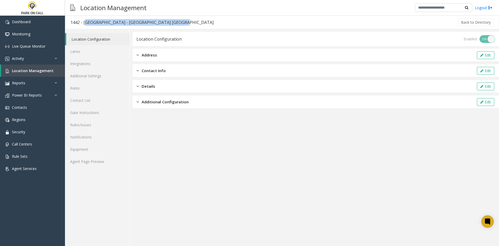
copy div "Salesforce Tower - Universal Parking Atlanta"
click at [97, 22] on div "303031 - International Garage - Universal Parking Atlanta" at bounding box center [140, 22] width 140 height 7
drag, startPoint x: 97, startPoint y: 22, endPoint x: 225, endPoint y: 37, distance: 129.4
click at [179, 21] on div "303031 - International Garage - Universal Parking Atlanta" at bounding box center [140, 22] width 140 height 7
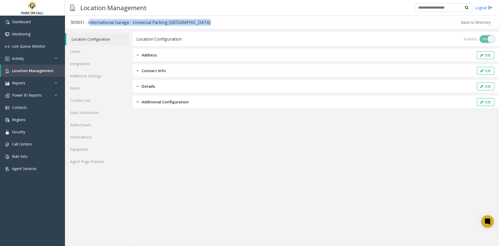
copy div "International Garage - Universal Parking Atlanta"
click at [91, 21] on div "303032 - [STREET_ADDRESS][GEOGRAPHIC_DATA] - [GEOGRAPHIC_DATA] [GEOGRAPHIC_DATA]" at bounding box center [163, 22] width 186 height 7
drag, startPoint x: 91, startPoint y: 21, endPoint x: 201, endPoint y: 21, distance: 109.6
click at [201, 21] on div "303032 - [STREET_ADDRESS][GEOGRAPHIC_DATA] - [GEOGRAPHIC_DATA] [GEOGRAPHIC_DATA]" at bounding box center [163, 22] width 186 height 7
copy div "[STREET_ADDRESS][GEOGRAPHIC_DATA] - [GEOGRAPHIC_DATA] [GEOGRAPHIC_DATA]"
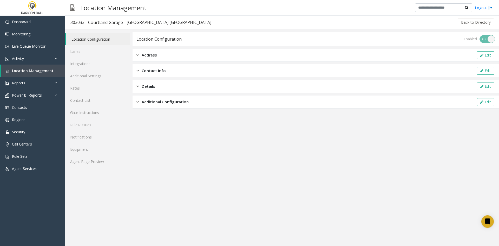
click at [96, 18] on h3 "303033 - Courtland Garage - Universal Parking Atlanta" at bounding box center [140, 22] width 151 height 12
drag, startPoint x: 0, startPoint y: 0, endPoint x: 162, endPoint y: 22, distance: 163.1
click at [162, 22] on h3 "303033 - Courtland Garage - Universal Parking Atlanta" at bounding box center [140, 22] width 151 height 12
copy div "Courtland Garage - Universal Parking Atlanta"
click at [95, 21] on div "303034 - [PERSON_NAME]/North/[GEOGRAPHIC_DATA] - [GEOGRAPHIC_DATA] [GEOGRAPHIC_…" at bounding box center [168, 22] width 196 height 7
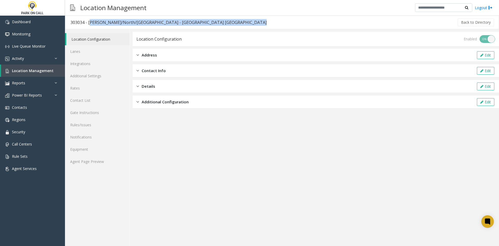
drag, startPoint x: 95, startPoint y: 21, endPoint x: 195, endPoint y: 20, distance: 100.5
click at [195, 19] on h3 "303034 - [PERSON_NAME]/North/[GEOGRAPHIC_DATA] - [GEOGRAPHIC_DATA] [GEOGRAPHIC_…" at bounding box center [168, 22] width 207 height 12
copy div "Harris/North/South Tower - Universal Parking Atlanta"
drag, startPoint x: 94, startPoint y: 22, endPoint x: 135, endPoint y: 19, distance: 41.1
click at [135, 19] on div "303035 - Marquis 1 Garage - Universal Parking [GEOGRAPHIC_DATA]" at bounding box center [137, 22] width 134 height 7
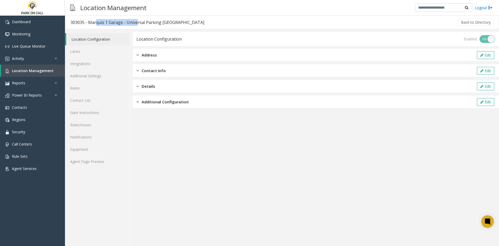
click at [98, 23] on div "303035 - Marquis 1 Garage - Universal Parking [GEOGRAPHIC_DATA]" at bounding box center [137, 22] width 134 height 7
drag, startPoint x: 107, startPoint y: 23, endPoint x: 174, endPoint y: 18, distance: 68.0
click at [174, 18] on h3 "303035 - Marquis 1 Garage - Universal Parking Atlanta" at bounding box center [137, 22] width 144 height 12
click at [171, 20] on div "303035 - Marquis 1 Garage - Universal Parking Atlanta" at bounding box center [137, 22] width 134 height 7
drag, startPoint x: 171, startPoint y: 20, endPoint x: 217, endPoint y: 38, distance: 49.7
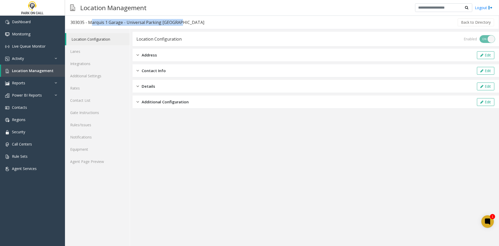
click at [95, 21] on div "303035 - Marquis 1 Garage - Universal Parking Atlanta" at bounding box center [137, 22] width 134 height 7
click at [93, 22] on div "303036 - Marquis 2 Garage - Universal Parking [GEOGRAPHIC_DATA]" at bounding box center [137, 22] width 134 height 7
drag, startPoint x: 93, startPoint y: 22, endPoint x: 172, endPoint y: 17, distance: 79.1
click at [172, 17] on h3 "303036 - Marquis 2 Garage - Universal Parking [GEOGRAPHIC_DATA]" at bounding box center [137, 22] width 144 height 12
copy div "Marquis 2 Garage - Universal Parking [GEOGRAPHIC_DATA]"
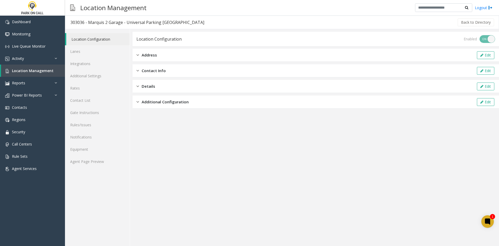
click at [356, 158] on app-location-configuration "Location Configuration Enabled ON OFF Address Edit Contact Info Edit Details Ed…" at bounding box center [315, 139] width 366 height 214
click at [92, 22] on div "303037 - 1355 Peachtree - Universal Parking Atlanta" at bounding box center [138, 22] width 136 height 7
drag, startPoint x: 92, startPoint y: 22, endPoint x: 174, endPoint y: 23, distance: 82.4
click at [174, 23] on h3 "303037 - 1355 Peachtree - Universal Parking Atlanta" at bounding box center [138, 22] width 147 height 12
copy div "1355 Peachtree - Universal Parking Atlanta"
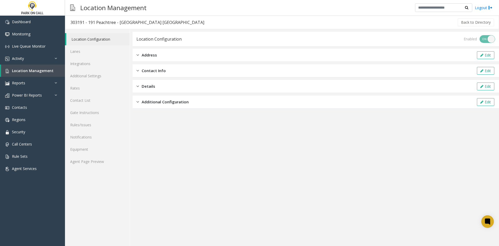
click at [90, 22] on div "303191 - 191 Peachtree - Universal Parking Atlanta" at bounding box center [137, 22] width 134 height 7
drag, startPoint x: 90, startPoint y: 22, endPoint x: 165, endPoint y: 21, distance: 75.1
click at [165, 21] on div "303191 - 191 Peachtree - Universal Parking Atlanta" at bounding box center [137, 22] width 134 height 7
copy div "191 Peachtree - Universal Parking Atlanta"
click at [499, 168] on html "Dashboard Monitoring Live Queue Monitor Activity Daily Activity Lane Activity A…" at bounding box center [249, 123] width 499 height 246
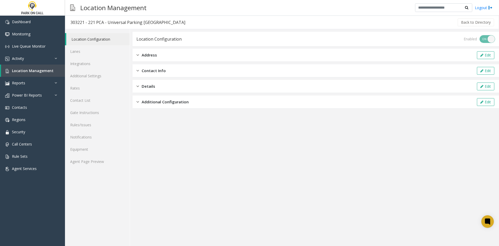
click at [95, 23] on div "303221 - 221 PCA - Universal Parking [GEOGRAPHIC_DATA]" at bounding box center [127, 22] width 115 height 7
click at [93, 22] on div "303221 - 221 PCA - Universal Parking [GEOGRAPHIC_DATA]" at bounding box center [127, 22] width 115 height 7
drag, startPoint x: 93, startPoint y: 22, endPoint x: 145, endPoint y: 25, distance: 52.6
click at [145, 25] on div "303221 - 221 PCA - Universal Parking [GEOGRAPHIC_DATA]" at bounding box center [127, 22] width 115 height 7
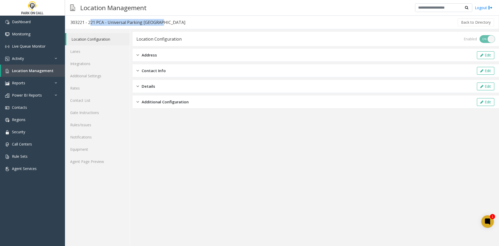
copy div "221 PCA - Universal Parking [GEOGRAPHIC_DATA]"
click at [326, 160] on app-location-configuration "Location Configuration Enabled ON OFF Address Edit Contact Info Edit Details Ed…" at bounding box center [315, 139] width 366 height 214
click at [91, 21] on div "404001 - 2021 Medical Building - Universal Parking Atlanta" at bounding box center [149, 22] width 158 height 7
drag, startPoint x: 0, startPoint y: 0, endPoint x: 185, endPoint y: 27, distance: 187.2
click at [185, 27] on h3 "404001 - 2021 Medical Building - Universal Parking Atlanta" at bounding box center [149, 22] width 169 height 12
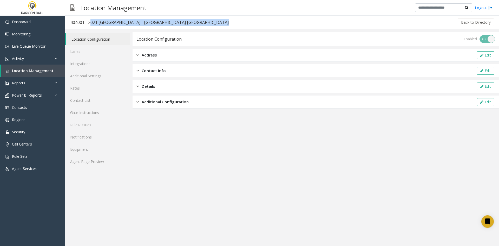
copy div "2021 Medical Building - Universal Parking Atlanta"
drag, startPoint x: 375, startPoint y: 177, endPoint x: 349, endPoint y: 168, distance: 27.6
click at [375, 177] on app-location-configuration "Location Configuration Enabled ON OFF Address Edit Contact Info Edit Details Ed…" at bounding box center [315, 139] width 366 height 214
click at [90, 23] on div "404004 - [GEOGRAPHIC_DATA] - [GEOGRAPHIC_DATA] [GEOGRAPHIC_DATA]" at bounding box center [144, 22] width 148 height 7
drag, startPoint x: 0, startPoint y: 0, endPoint x: 182, endPoint y: 25, distance: 183.3
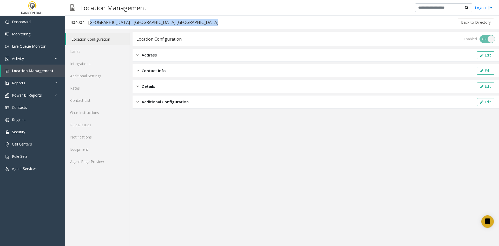
click at [182, 25] on h3 "404004 - [GEOGRAPHIC_DATA] - [GEOGRAPHIC_DATA] [GEOGRAPHIC_DATA]" at bounding box center [144, 22] width 158 height 12
copy div "One Atlantic Center - Universal Parking Atlanta"
drag, startPoint x: 367, startPoint y: 177, endPoint x: 304, endPoint y: 155, distance: 66.6
click at [363, 176] on app-location-configuration "Location Configuration Enabled ON OFF Address Edit Contact Info Edit Details Ed…" at bounding box center [315, 139] width 366 height 214
drag, startPoint x: 0, startPoint y: 0, endPoint x: 94, endPoint y: 23, distance: 97.0
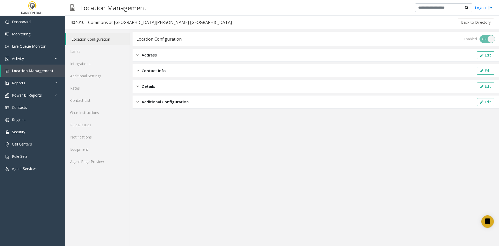
click at [94, 23] on div "404010 - Commons at [GEOGRAPHIC_DATA][PERSON_NAME] [GEOGRAPHIC_DATA]" at bounding box center [150, 22] width 161 height 7
drag, startPoint x: 94, startPoint y: 23, endPoint x: 190, endPoint y: 21, distance: 95.6
click at [190, 21] on h3 "404010 - Commons at [GEOGRAPHIC_DATA][PERSON_NAME] [GEOGRAPHIC_DATA]" at bounding box center [151, 22] width 172 height 12
copy div "Commons at [GEOGRAPHIC_DATA][PERSON_NAME] [GEOGRAPHIC_DATA]"
drag, startPoint x: 329, startPoint y: 145, endPoint x: 281, endPoint y: 116, distance: 56.4
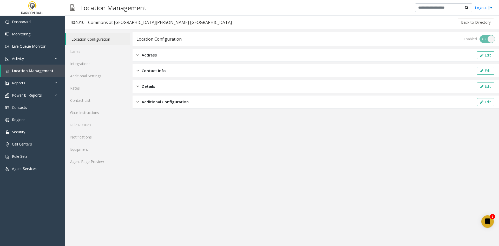
click at [325, 142] on app-location-configuration "Location Configuration Enabled ON OFF Address Edit Contact Info Edit Details Ed…" at bounding box center [315, 139] width 366 height 214
click at [91, 22] on div "404303 - Tech Corner - [GEOGRAPHIC_DATA] [GEOGRAPHIC_DATA]" at bounding box center [135, 22] width 130 height 7
drag, startPoint x: 91, startPoint y: 22, endPoint x: 177, endPoint y: 29, distance: 86.0
click at [155, 23] on div "404303 - Tech Corner - [GEOGRAPHIC_DATA] [GEOGRAPHIC_DATA]" at bounding box center [135, 22] width 130 height 7
copy div "Tech Corner - [GEOGRAPHIC_DATA] [GEOGRAPHIC_DATA]"
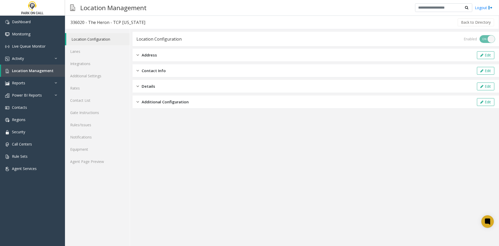
click at [95, 22] on div "336020 - The Heron - TCP [US_STATE]" at bounding box center [107, 22] width 75 height 7
drag, startPoint x: 95, startPoint y: 22, endPoint x: 99, endPoint y: 23, distance: 4.2
click at [99, 23] on div "336020 - The Heron - TCP Florida" at bounding box center [107, 22] width 75 height 7
drag, startPoint x: 99, startPoint y: 23, endPoint x: 93, endPoint y: 24, distance: 6.3
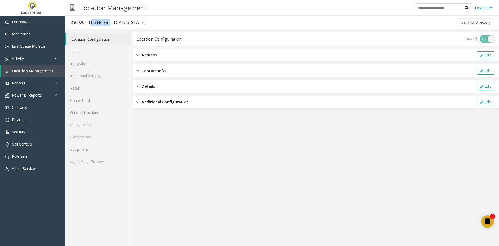
click at [92, 24] on div "336020 - The Heron - TCP Florida" at bounding box center [107, 22] width 75 height 7
drag, startPoint x: 0, startPoint y: 0, endPoint x: 115, endPoint y: 20, distance: 116.5
click at [115, 20] on div "336021 - Cumberland Garage - TCP Florida" at bounding box center [116, 22] width 93 height 7
click at [95, 23] on div "336023 - Asher Garage - TCP Florida" at bounding box center [121, 22] width 102 height 7
drag, startPoint x: 95, startPoint y: 23, endPoint x: 106, endPoint y: 23, distance: 10.9
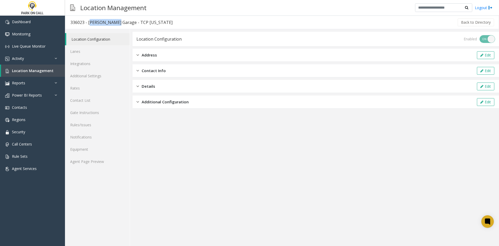
click at [106, 23] on div "336023 - Asher Garage - TCP Florida" at bounding box center [121, 22] width 102 height 7
copy div "Asher Garage"
click at [92, 23] on div "813001 - [GEOGRAPHIC_DATA] [GEOGRAPHIC_DATA] - TCP [US_STATE]" at bounding box center [139, 22] width 138 height 7
drag, startPoint x: 92, startPoint y: 23, endPoint x: 140, endPoint y: 25, distance: 47.6
click at [140, 25] on div "813001 - [GEOGRAPHIC_DATA] [GEOGRAPHIC_DATA] - TCP [US_STATE]" at bounding box center [139, 22] width 138 height 7
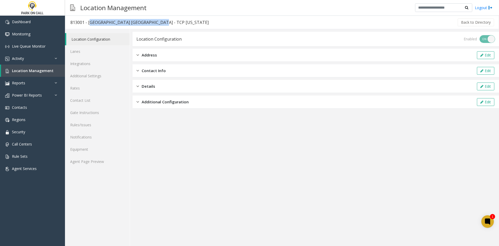
copy div "[GEOGRAPHIC_DATA] [GEOGRAPHIC_DATA]"
click at [90, 23] on div "56010 - Lander W08 - UW" at bounding box center [94, 22] width 49 height 7
drag, startPoint x: 90, startPoint y: 23, endPoint x: 102, endPoint y: 22, distance: 12.3
click at [102, 22] on div "56010 - Lander W08 - UW" at bounding box center [94, 22] width 49 height 7
copy div "Lander W08"
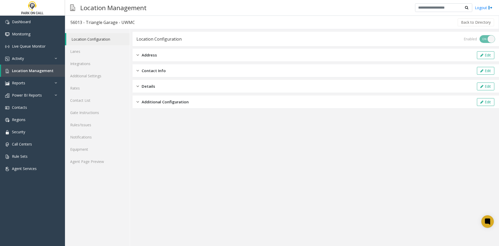
click at [91, 20] on div "56013 - Triangle Garage - UWMC" at bounding box center [102, 22] width 64 height 7
drag, startPoint x: 101, startPoint y: 23, endPoint x: 109, endPoint y: 21, distance: 8.1
click at [109, 21] on div "56013 - Triangle Garage - UWMC" at bounding box center [102, 22] width 64 height 7
copy div "Triangle Garage"
click at [88, 24] on div "56008 - E1 - [GEOGRAPHIC_DATA]" at bounding box center [102, 22] width 65 height 7
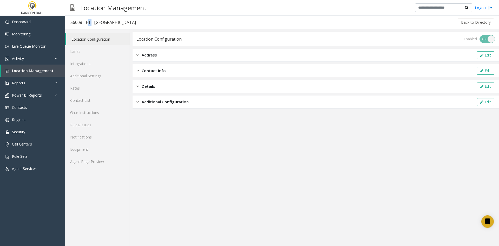
click at [87, 23] on div "56008 - E1 - [GEOGRAPHIC_DATA]" at bounding box center [102, 22] width 65 height 7
copy div "E1"
drag, startPoint x: 495, startPoint y: 76, endPoint x: 501, endPoint y: 74, distance: 6.1
click at [499, 74] on html "Dashboard Monitoring Live Queue Monitor Activity Daily Activity Lane Activity A…" at bounding box center [249, 123] width 499 height 246
click at [90, 22] on div "56009 - E12 - UW" at bounding box center [86, 22] width 33 height 7
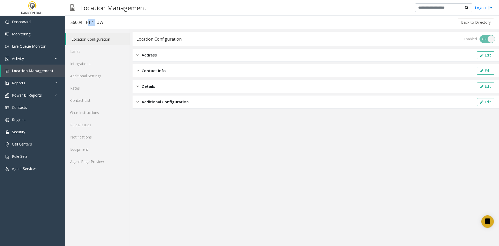
drag, startPoint x: 90, startPoint y: 22, endPoint x: 273, endPoint y: 34, distance: 183.5
click at [93, 23] on div "56009 - E12 - UW" at bounding box center [86, 22] width 33 height 7
copy div "E12"
click at [95, 22] on div "56012 - [GEOGRAPHIC_DATA] - [GEOGRAPHIC_DATA]" at bounding box center [121, 22] width 103 height 7
drag, startPoint x: 95, startPoint y: 22, endPoint x: 121, endPoint y: 19, distance: 26.3
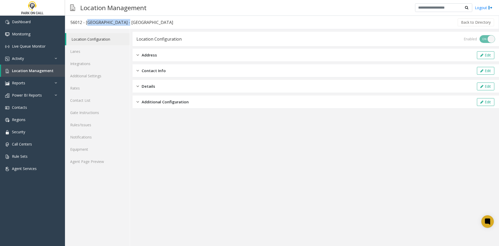
click at [121, 19] on div "56012 - [GEOGRAPHIC_DATA] - [GEOGRAPHIC_DATA]" at bounding box center [121, 22] width 103 height 7
copy div "Portage Bay Garage"
click at [92, 23] on div "56011 - Mercer - UW" at bounding box center [117, 22] width 94 height 7
copy div "Mercer"
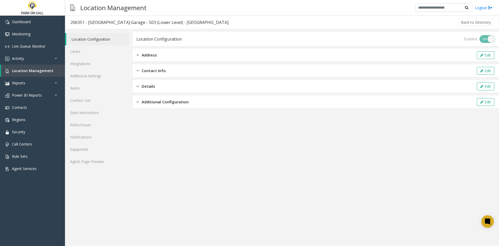
click at [96, 23] on div "206351 - [GEOGRAPHIC_DATA] Garage - S03 (Lower Level) - [GEOGRAPHIC_DATA]" at bounding box center [149, 22] width 158 height 7
drag, startPoint x: 96, startPoint y: 23, endPoint x: 184, endPoint y: 19, distance: 88.2
click at [184, 19] on div "206351 - [GEOGRAPHIC_DATA] Garage - S03 (Lower Level) - [GEOGRAPHIC_DATA]" at bounding box center [149, 22] width 158 height 7
copy div "[GEOGRAPHIC_DATA] Parking Garage - S03 (Lower Level)"
click at [97, 24] on div "981050 - [GEOGRAPHIC_DATA] - [GEOGRAPHIC_DATA]" at bounding box center [122, 22] width 105 height 7
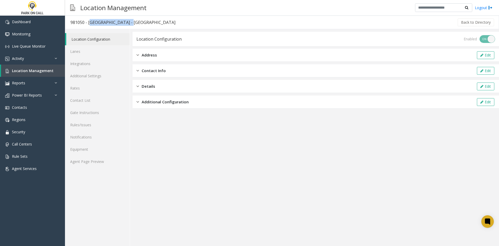
drag, startPoint x: 97, startPoint y: 24, endPoint x: 273, endPoint y: 62, distance: 180.6
click at [119, 19] on div "981050 - [GEOGRAPHIC_DATA] - [GEOGRAPHIC_DATA]" at bounding box center [122, 22] width 105 height 7
copy div "Willow Service Road"
